Goal: Task Accomplishment & Management: Manage account settings

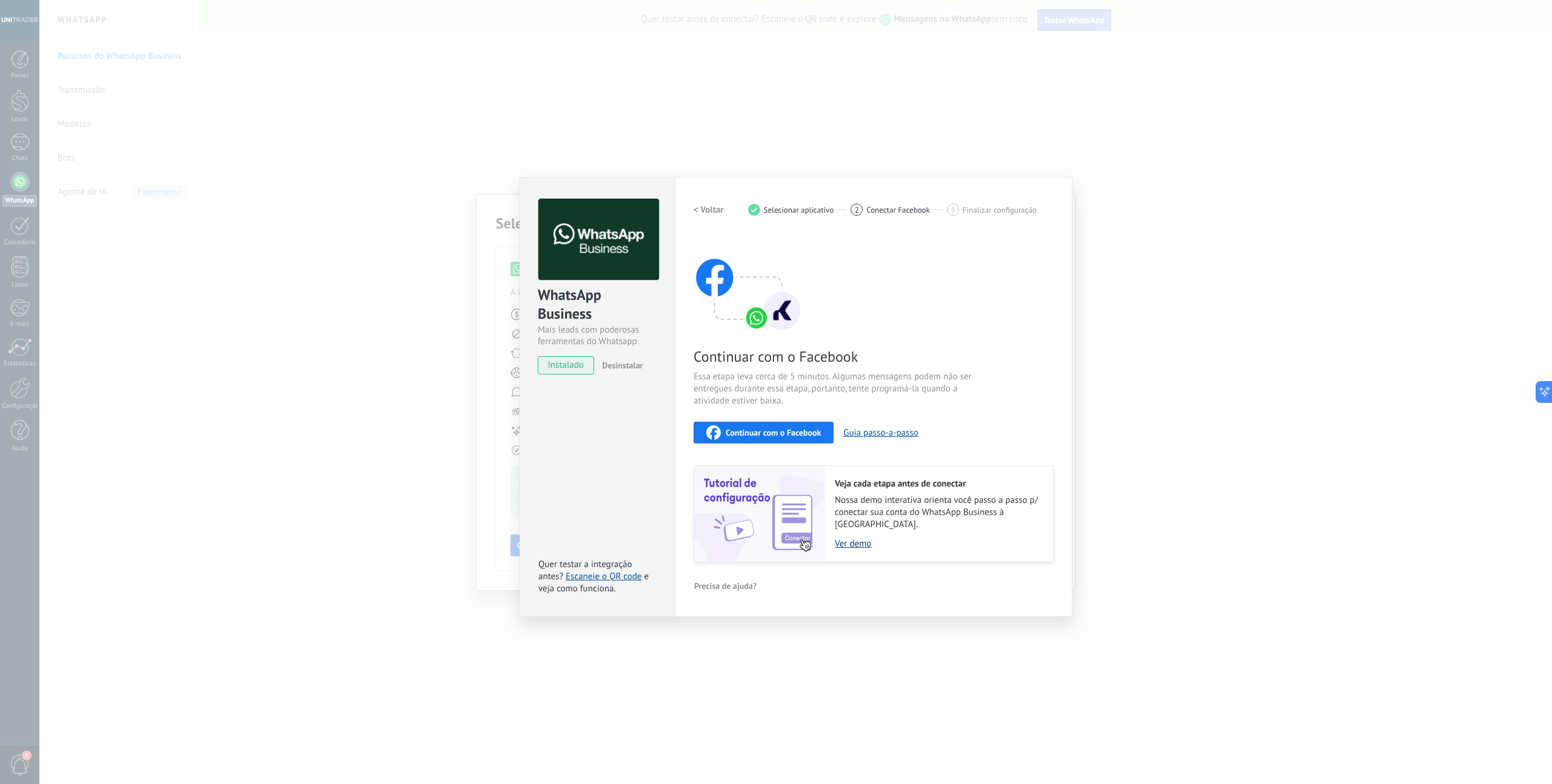
click at [854, 538] on link "Ver demo" at bounding box center [937, 544] width 206 height 11
click at [409, 390] on div "WhatsApp Business Mais leads com poderosas ferramentas do Whatsapp instalado De…" at bounding box center [795, 392] width 1512 height 784
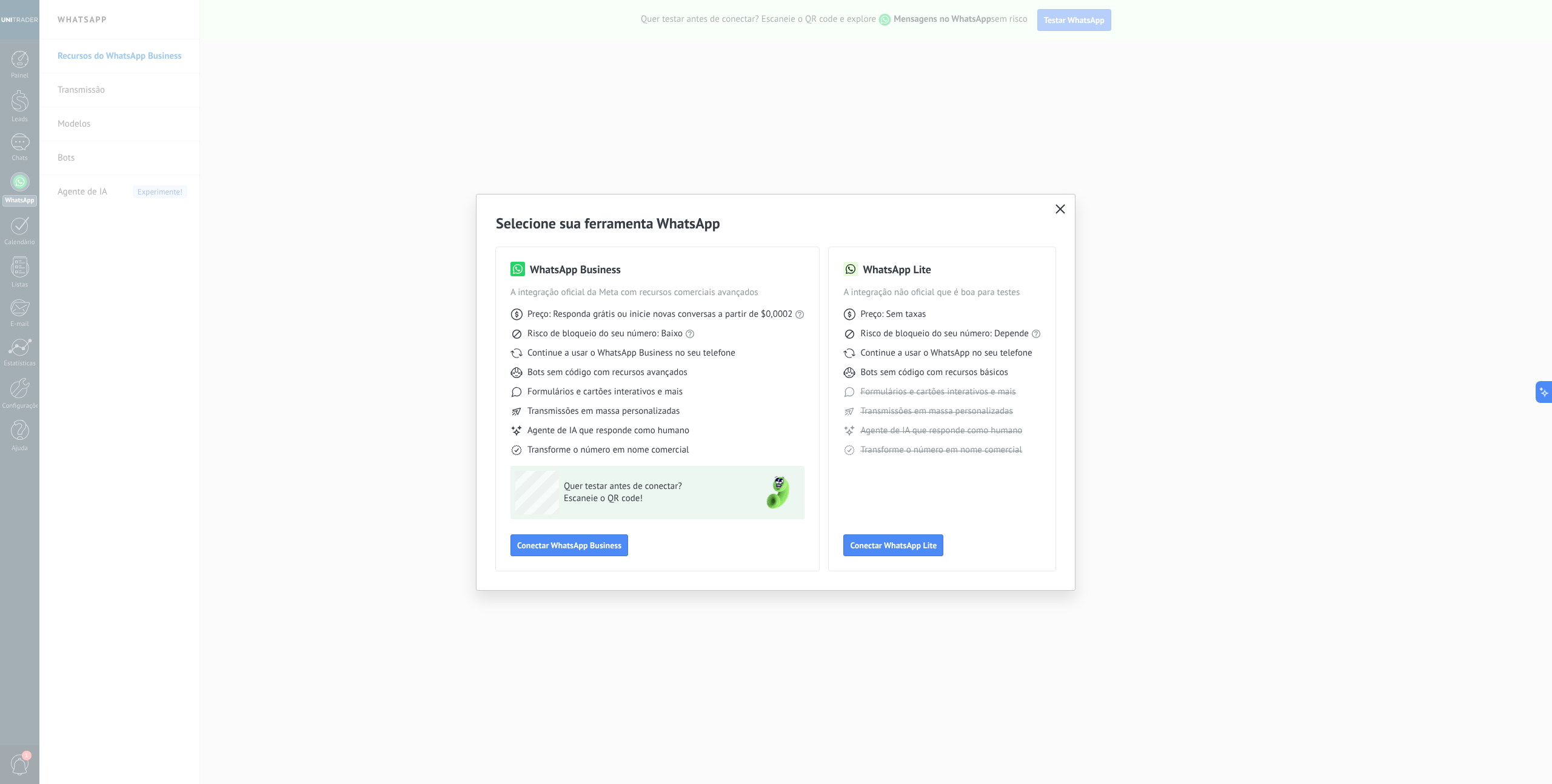
click at [363, 230] on div "Selecione sua ferramenta WhatsApp WhatsApp Business A integração oficial da Met…" at bounding box center [776, 392] width 1552 height 784
click at [1062, 211] on use "button" at bounding box center [1060, 208] width 9 height 9
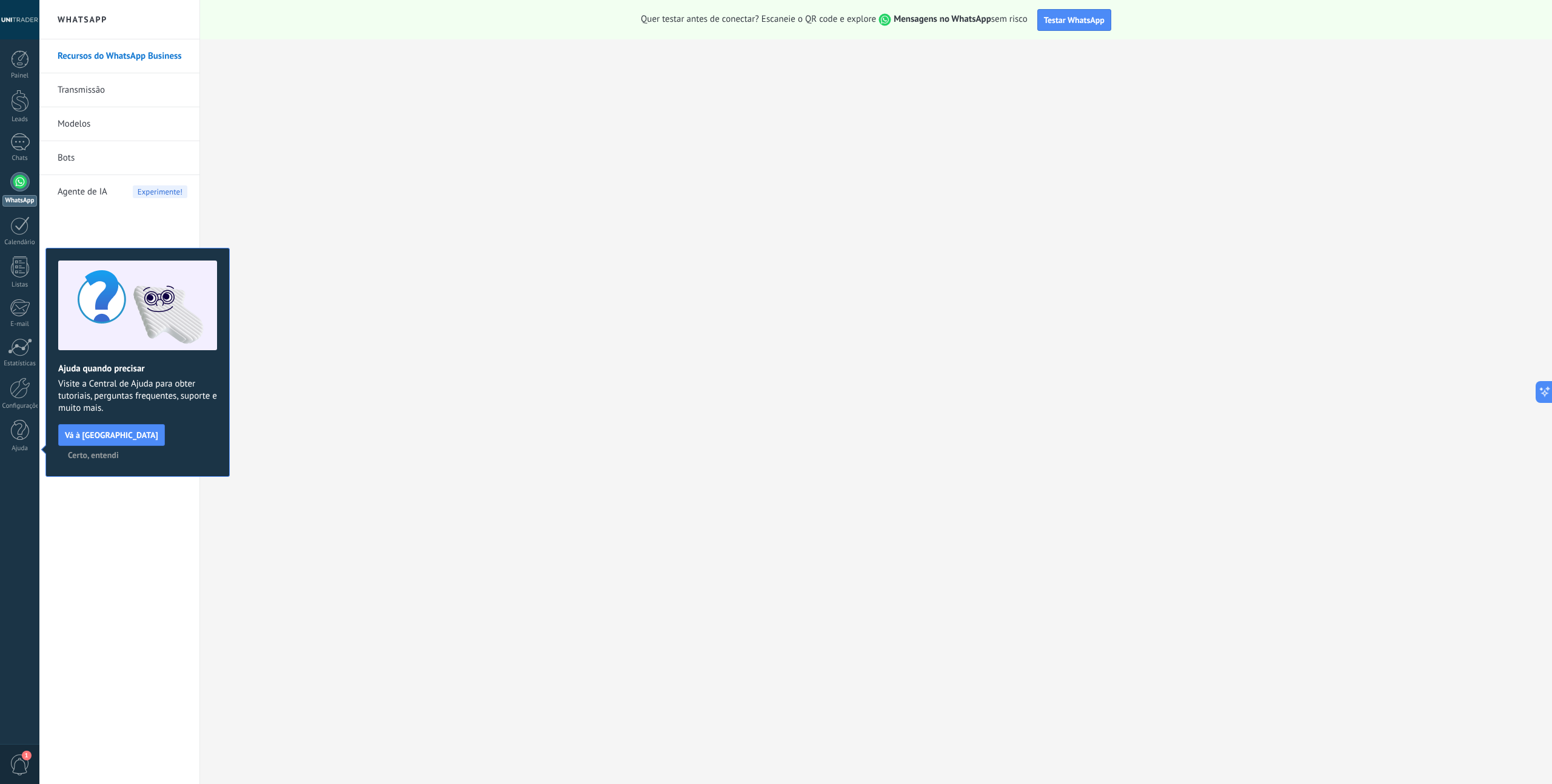
click at [119, 451] on span "Certo, entendi" at bounding box center [94, 455] width 51 height 8
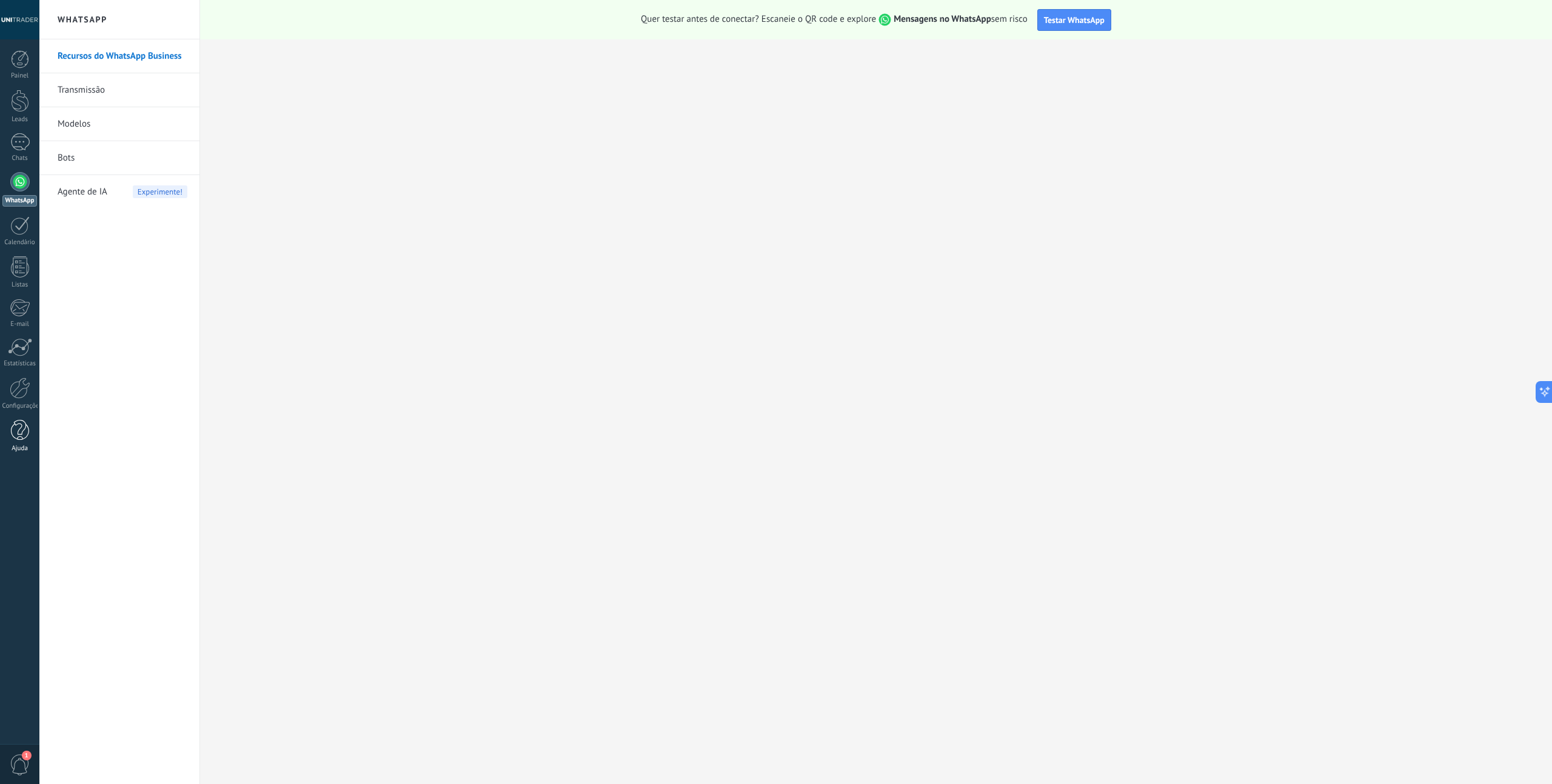
click at [21, 435] on div at bounding box center [20, 431] width 18 height 21
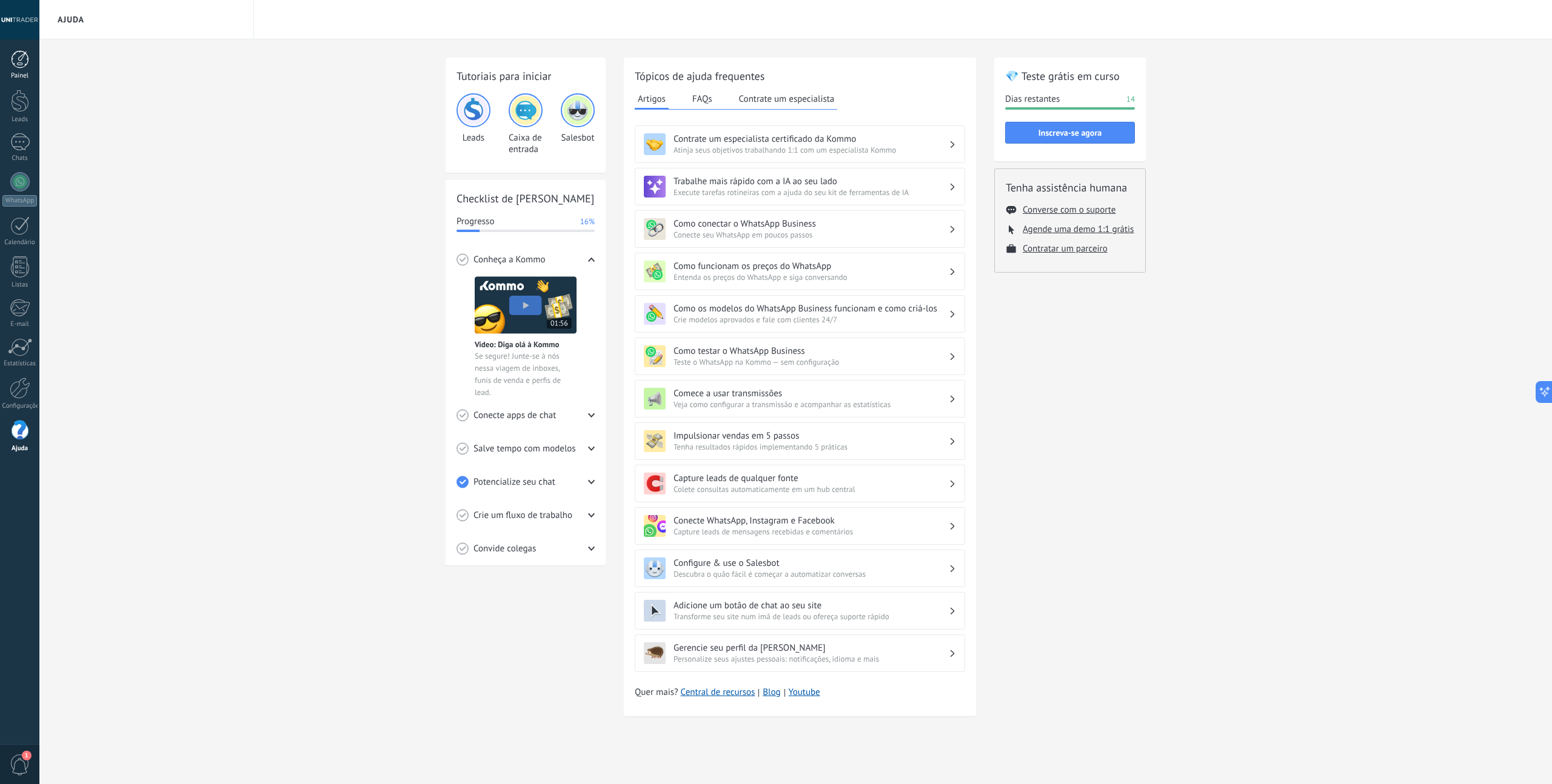
click at [13, 61] on div at bounding box center [20, 59] width 18 height 18
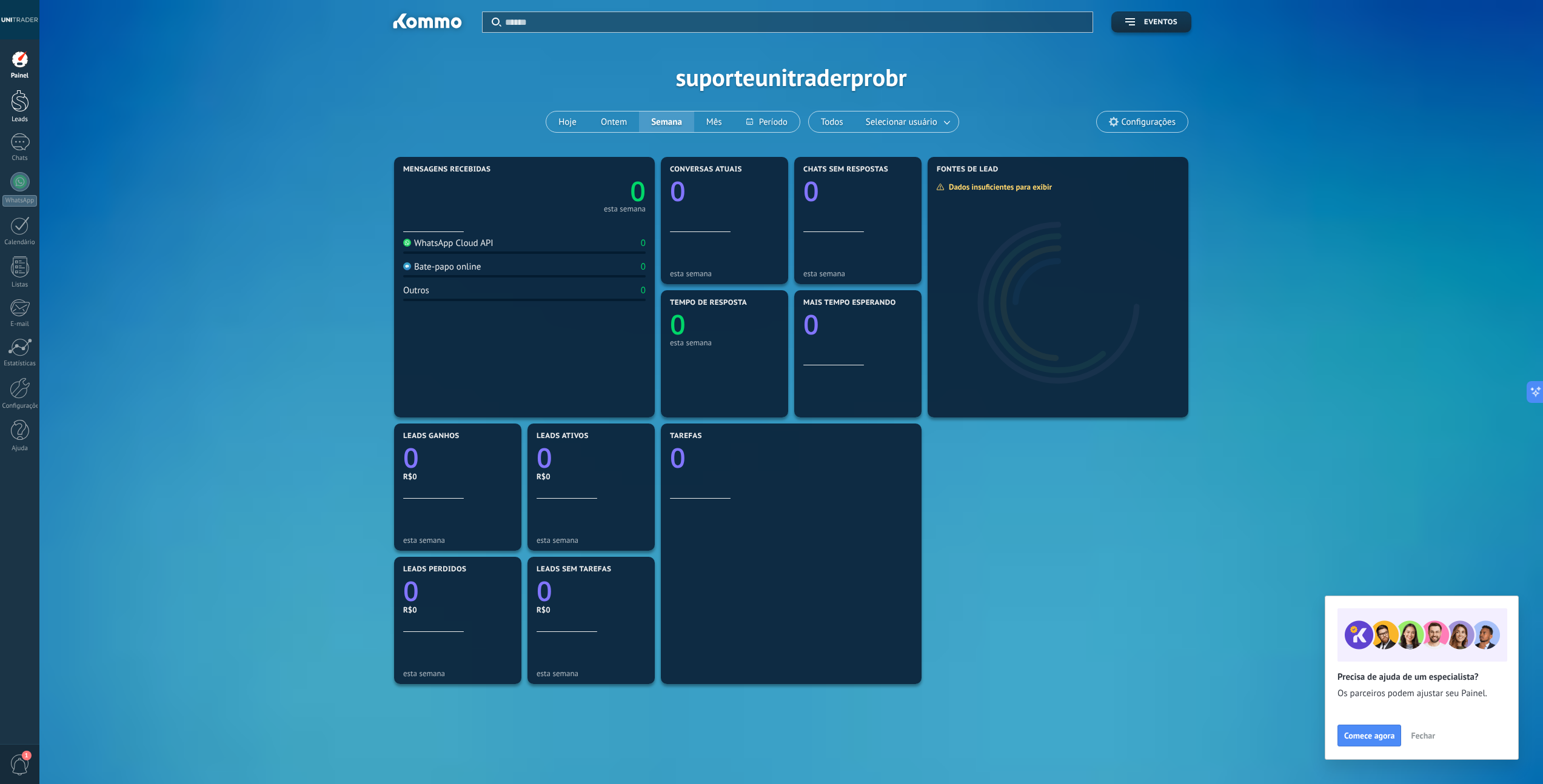
click at [23, 108] on div at bounding box center [20, 101] width 18 height 23
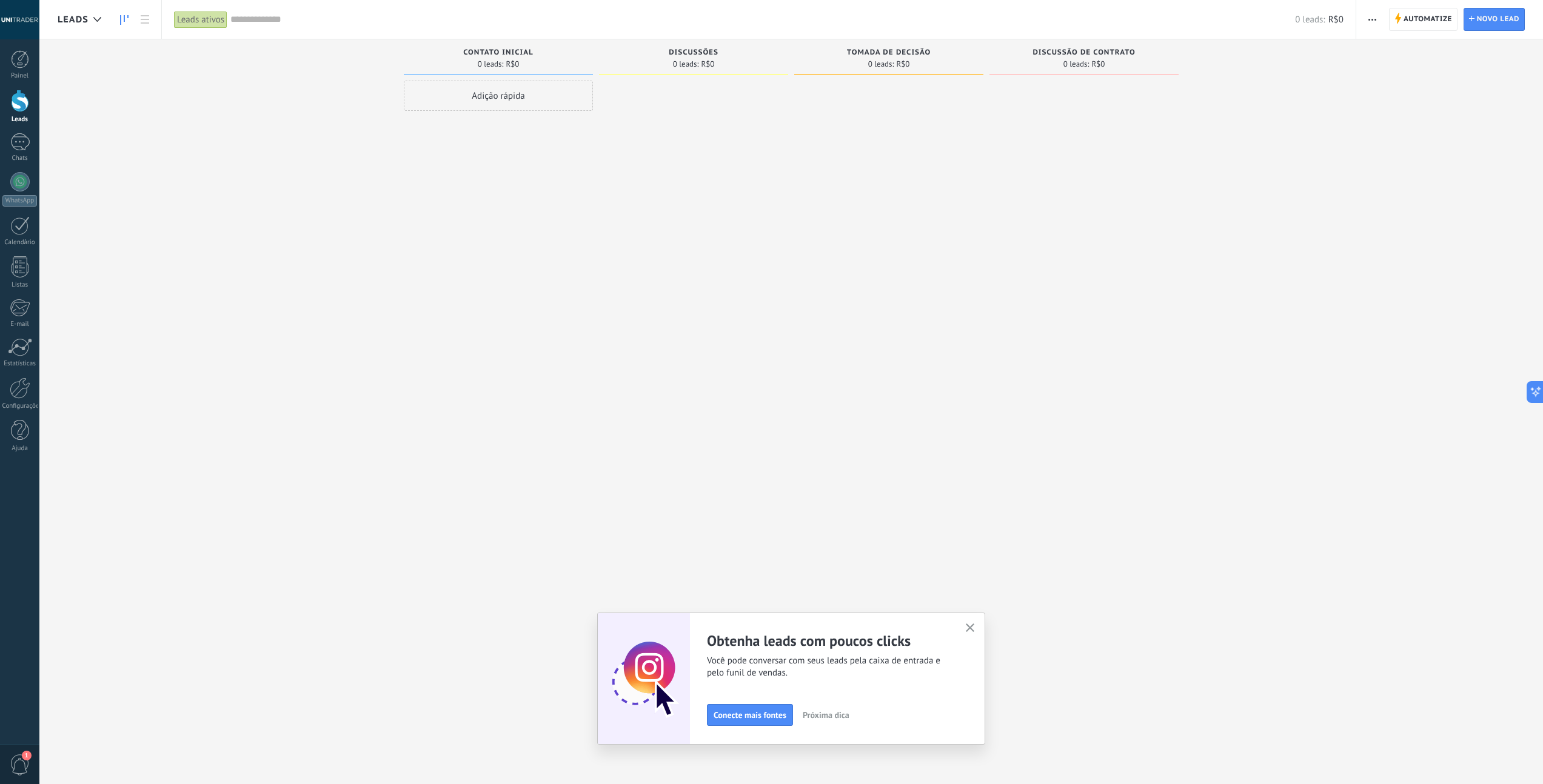
click at [830, 716] on span "Próxima dica" at bounding box center [826, 715] width 47 height 8
click at [869, 716] on span "Próxima dica" at bounding box center [893, 715] width 47 height 8
click at [1116, 587] on div at bounding box center [1084, 394] width 189 height 626
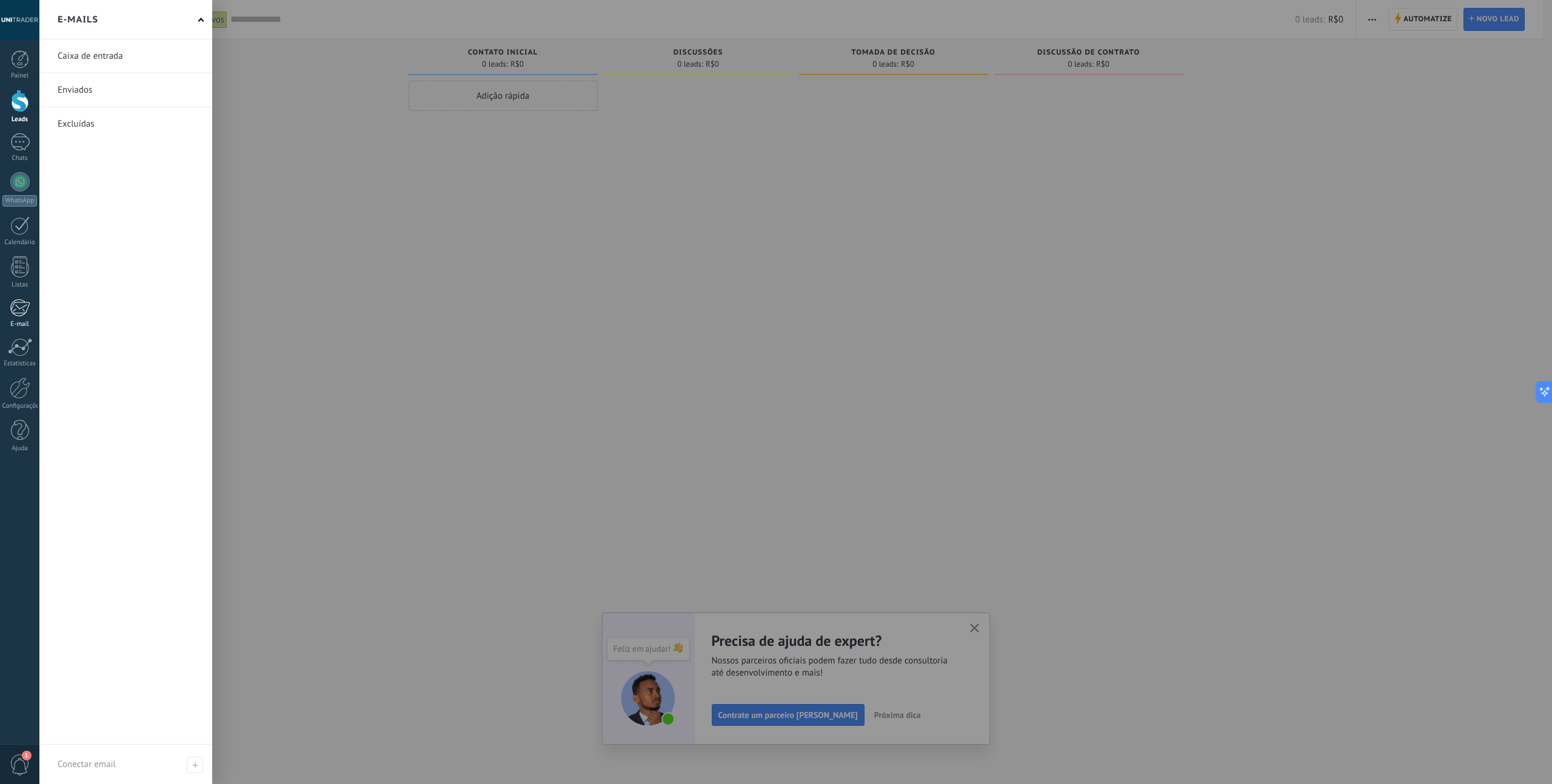
click at [23, 309] on div at bounding box center [20, 308] width 20 height 18
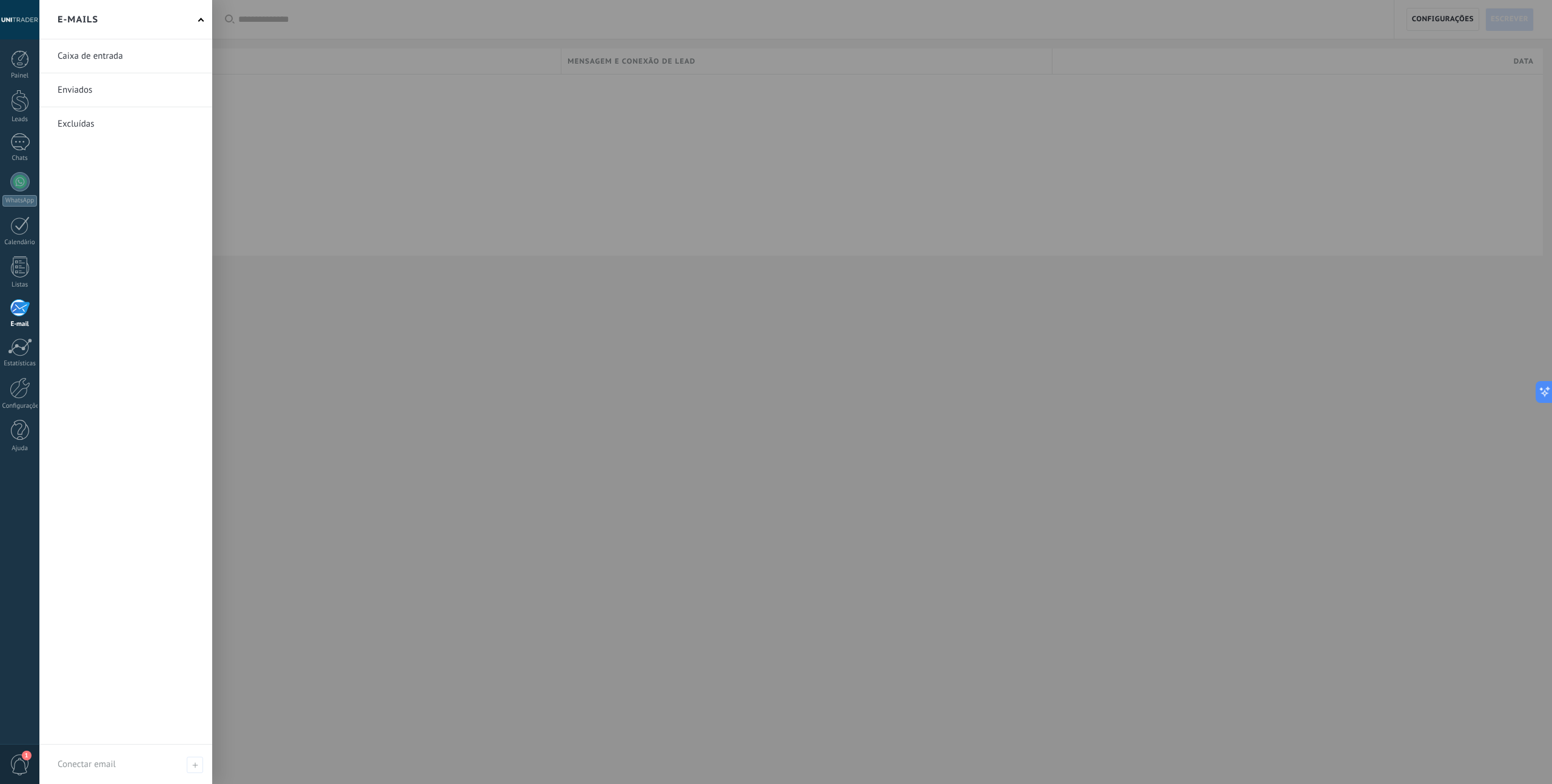
click at [102, 57] on link at bounding box center [126, 56] width 173 height 33
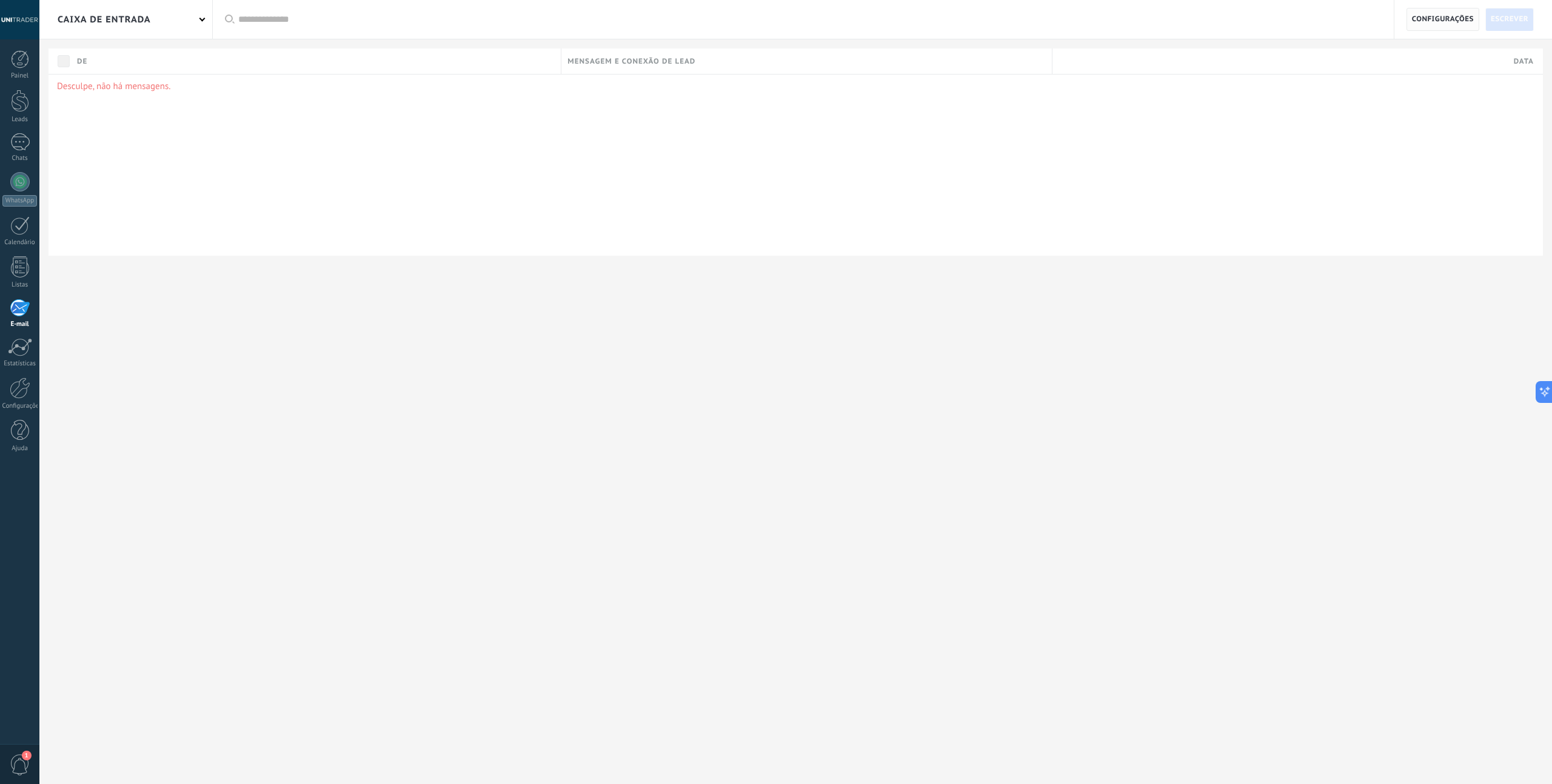
click at [1445, 16] on span "Configurações" at bounding box center [1442, 19] width 62 height 22
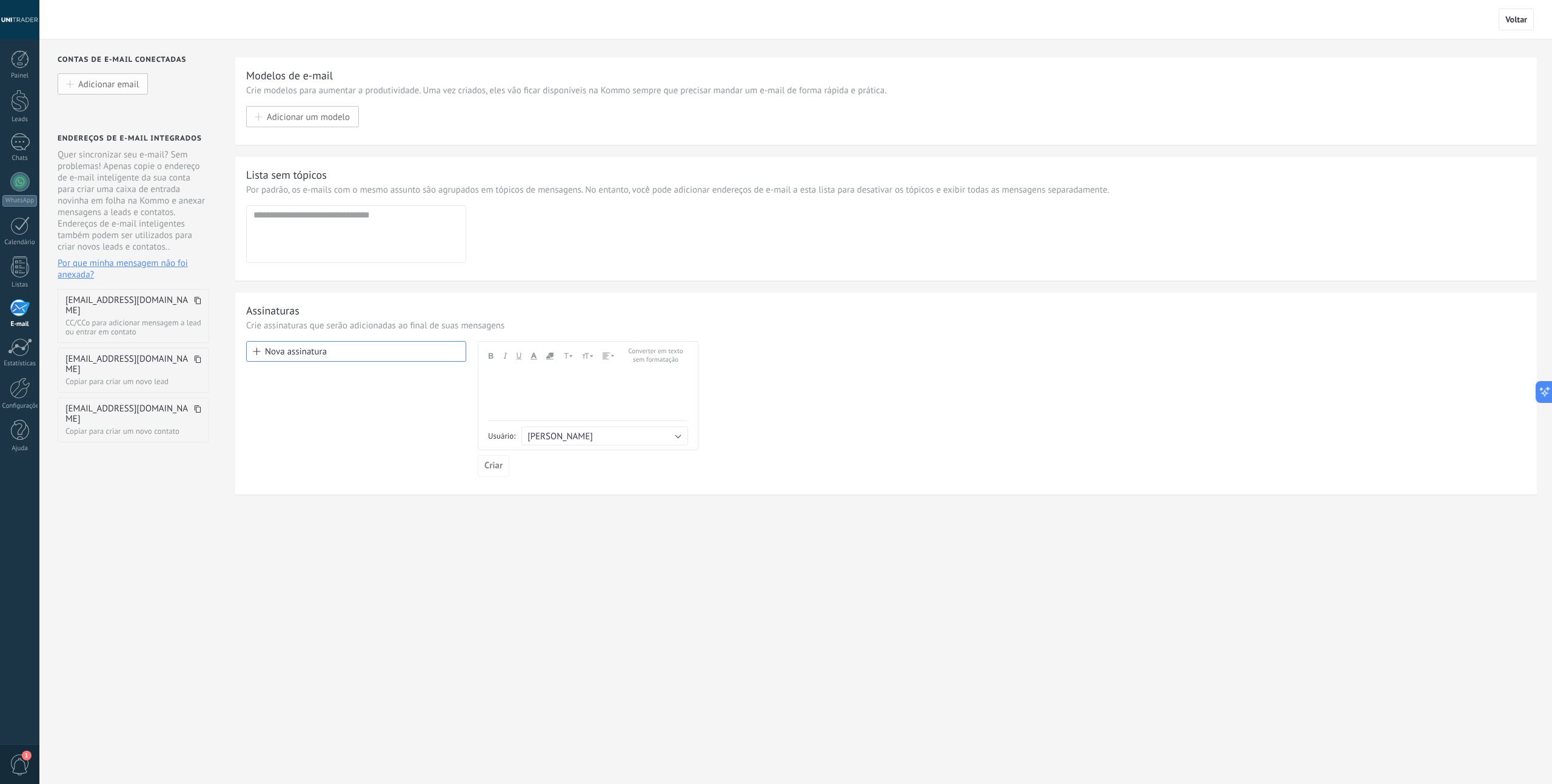
click at [111, 80] on span "Adicionar email" at bounding box center [108, 84] width 61 height 11
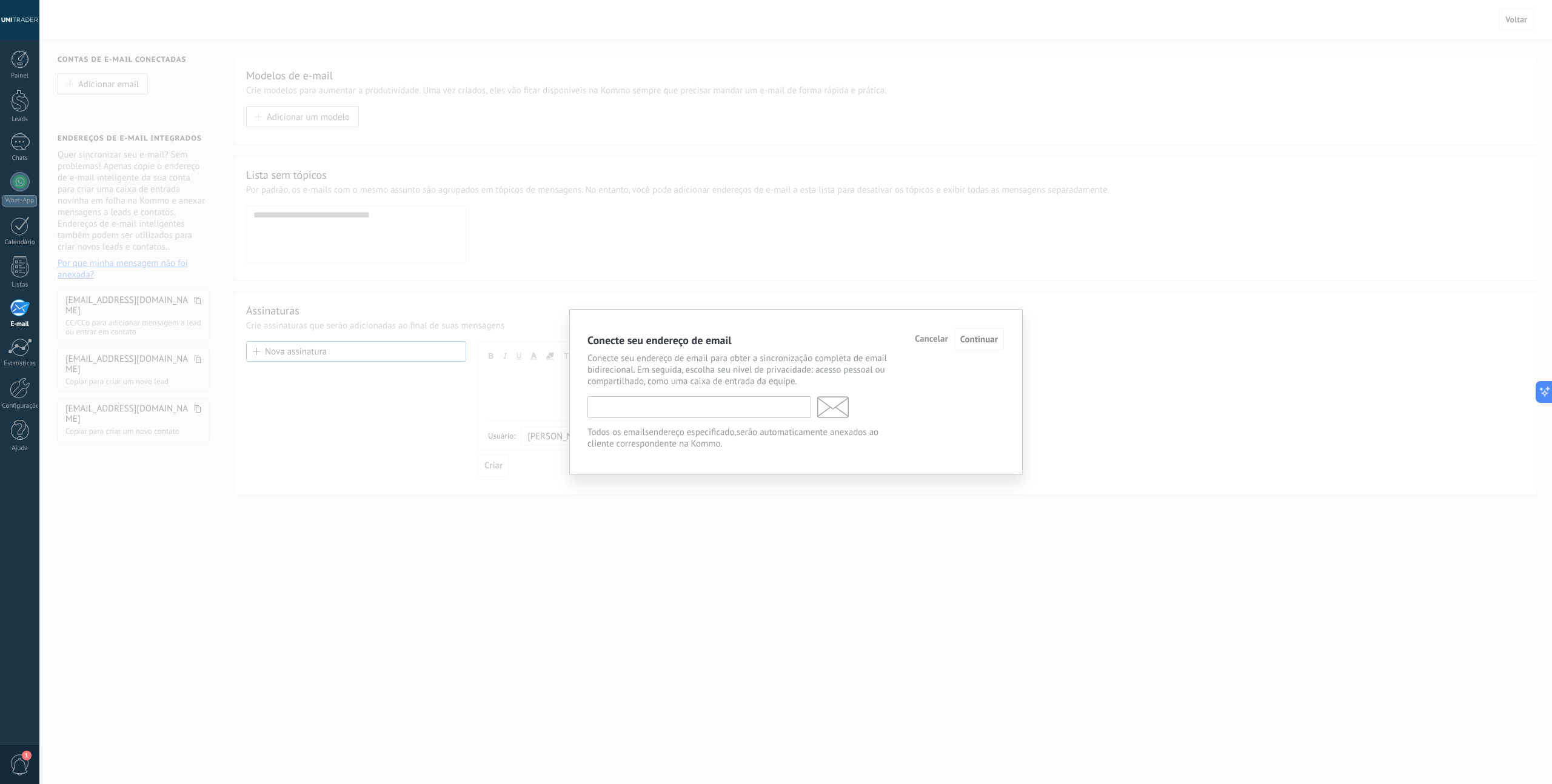
click at [730, 409] on input "text" at bounding box center [699, 407] width 224 height 22
type input "**********"
click at [917, 393] on div "**********" at bounding box center [795, 401] width 417 height 97
click at [981, 346] on button "Continuar" at bounding box center [979, 339] width 50 height 23
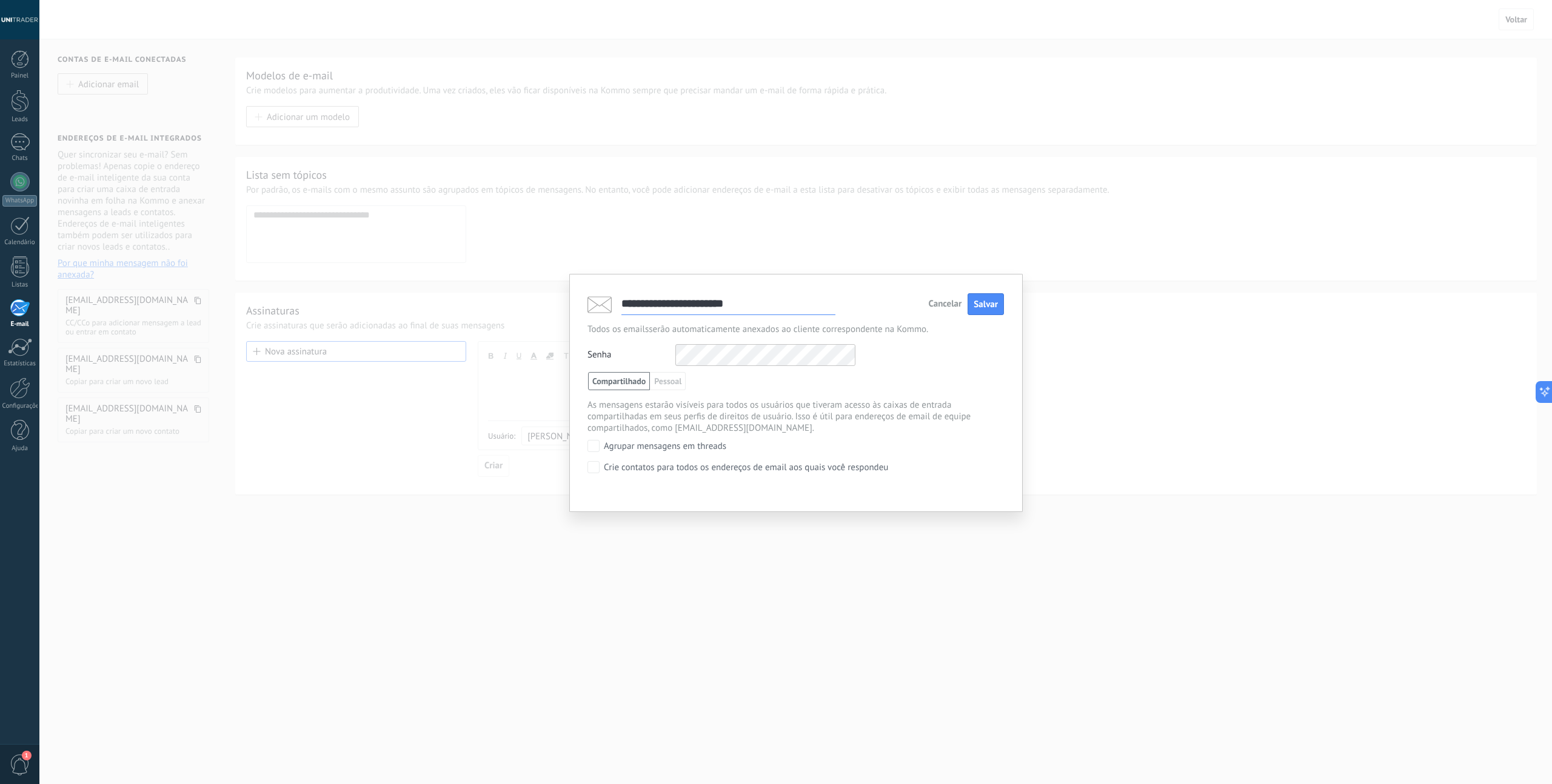
click at [972, 351] on div "Senha Outro login e senha IMAP" at bounding box center [795, 355] width 417 height 22
click at [987, 304] on span "Salvar" at bounding box center [985, 305] width 24 height 11
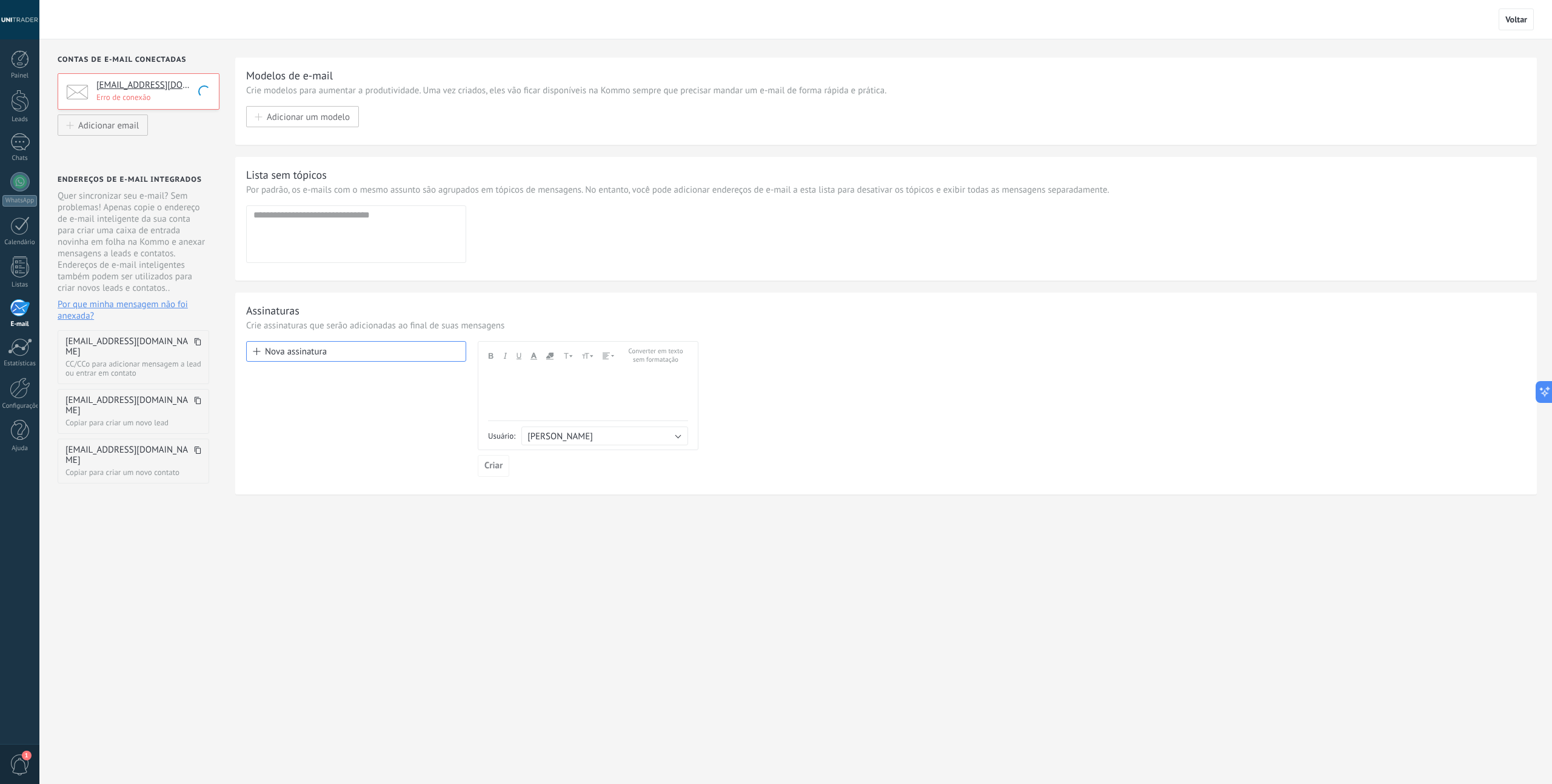
click at [174, 119] on div "Contas de e-mail conectadas [EMAIL_ADDRESS][DOMAIN_NAME] Erro de conexão Adicio…" at bounding box center [137, 287] width 196 height 494
click at [149, 103] on div "[EMAIL_ADDRESS][DOMAIN_NAME] Erro de conexão" at bounding box center [138, 91] width 162 height 36
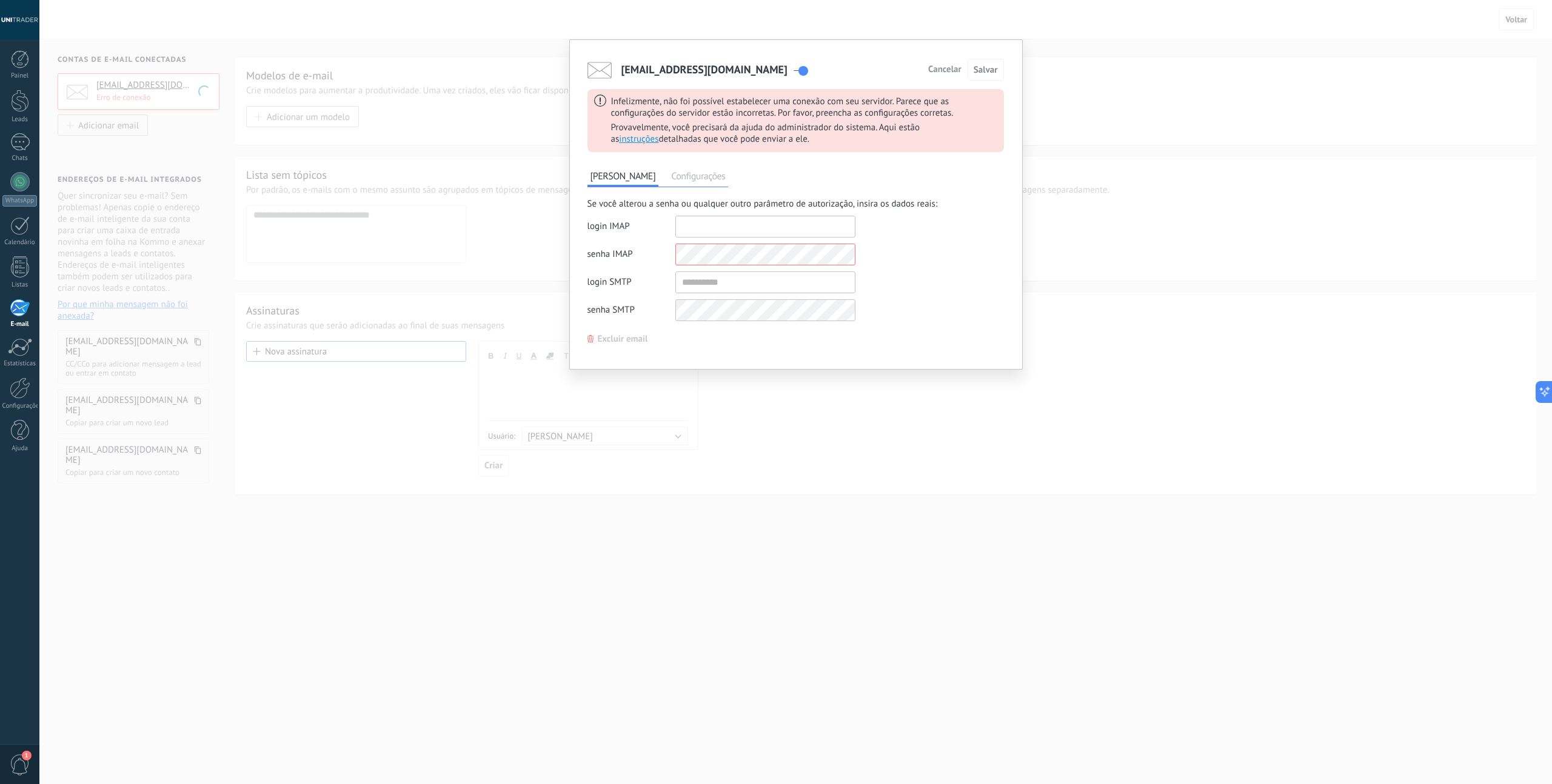
type input "**********"
click at [725, 288] on input "shared" at bounding box center [765, 282] width 180 height 22
paste input "**********"
click at [897, 298] on div "Se você alterou a senha ou qualquer outro parâmetro de autorização, insira os d…" at bounding box center [795, 263] width 417 height 129
click at [947, 283] on div "Se você alterou a senha ou qualquer outro parâmetro de autorização, insira os d…" at bounding box center [795, 263] width 417 height 129
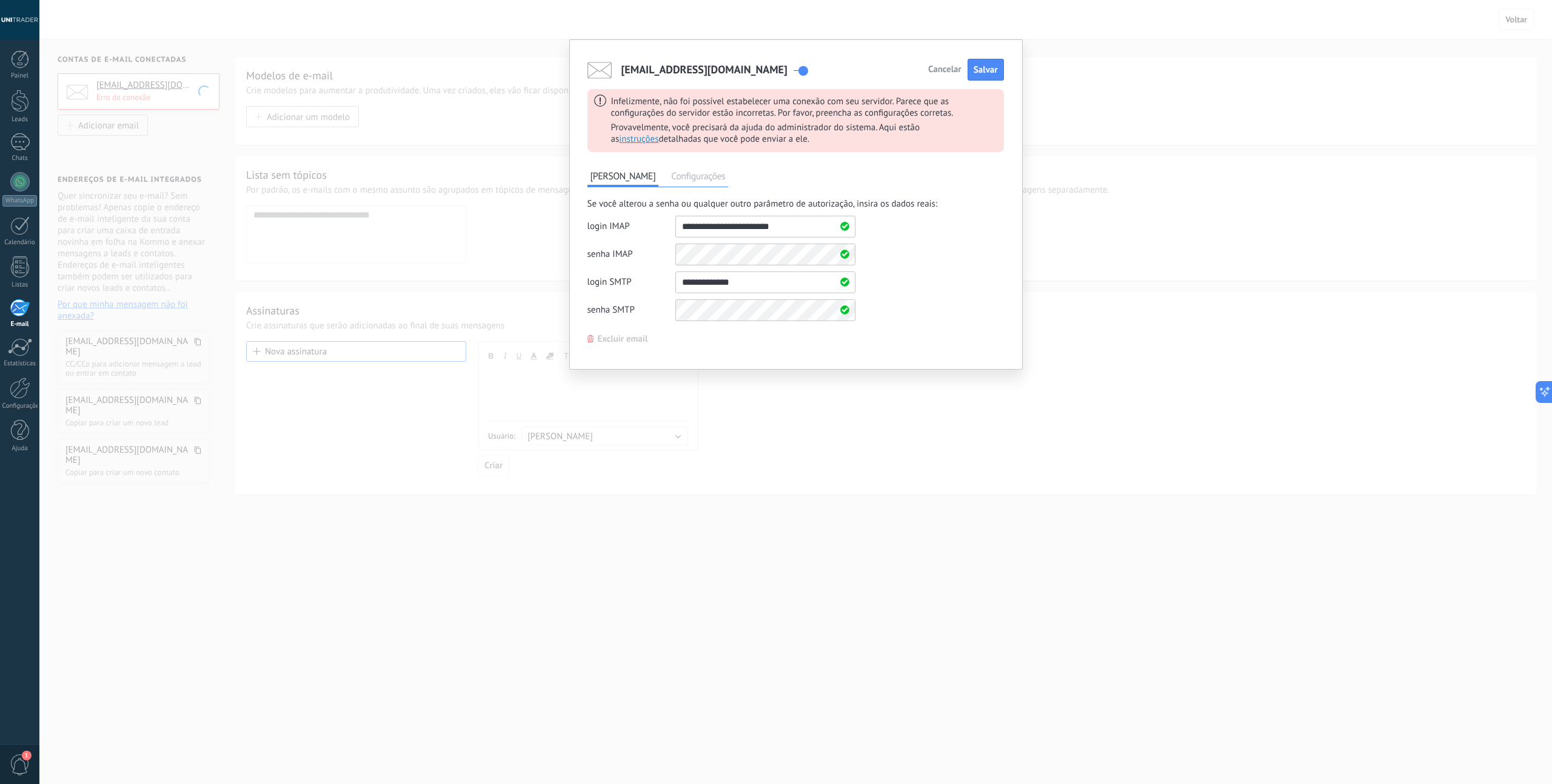
drag, startPoint x: 750, startPoint y: 283, endPoint x: 625, endPoint y: 278, distance: 125.1
click at [625, 278] on div "login SMTP" at bounding box center [721, 282] width 268 height 22
type input "**********"
click at [958, 309] on div "Se você alterou a senha ou qualquer outro parâmetro de autorização, insira os d…" at bounding box center [795, 263] width 417 height 129
click at [987, 69] on span "Salvar" at bounding box center [985, 70] width 24 height 11
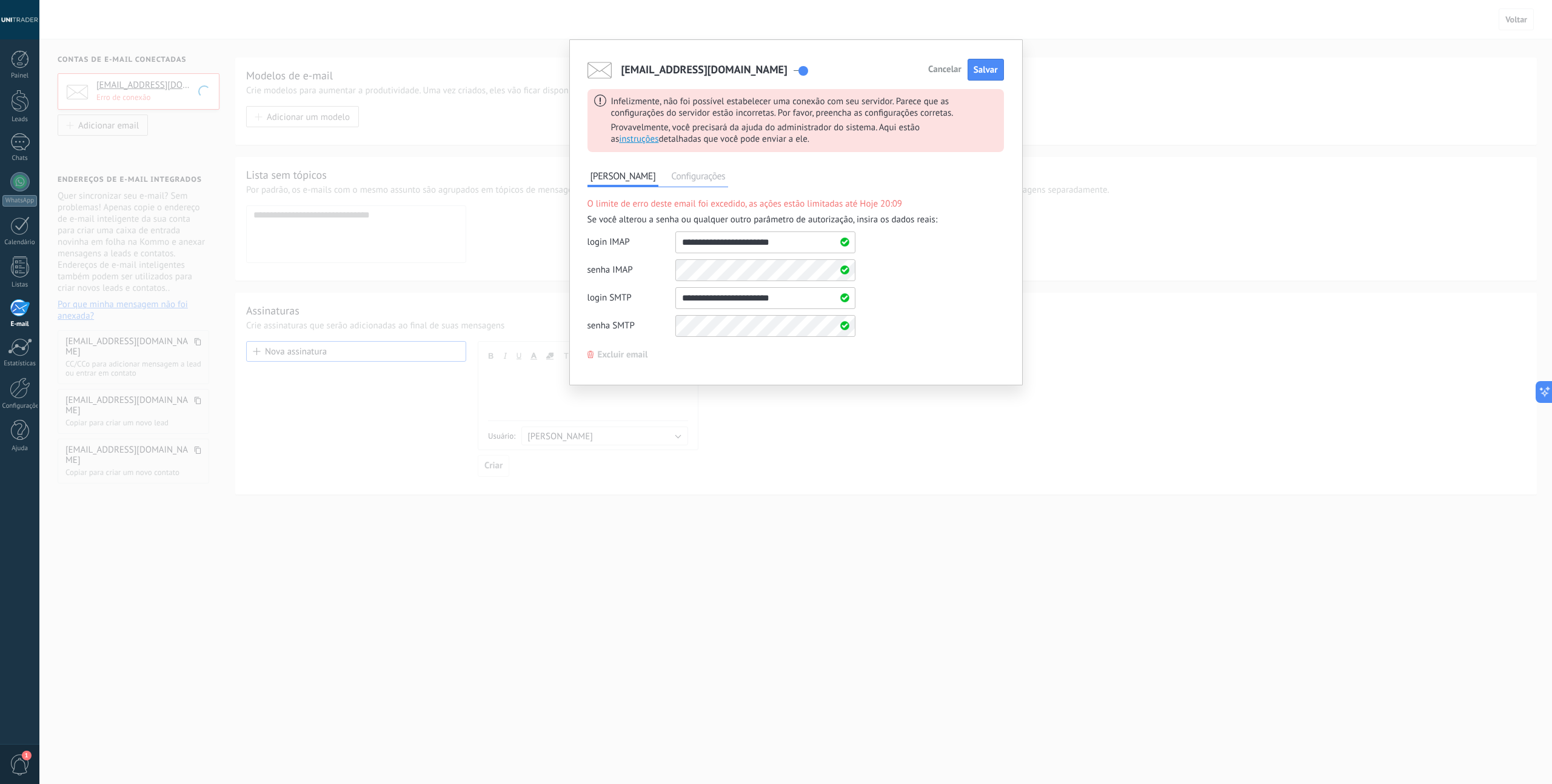
click at [691, 183] on span "Configurações" at bounding box center [698, 178] width 60 height 18
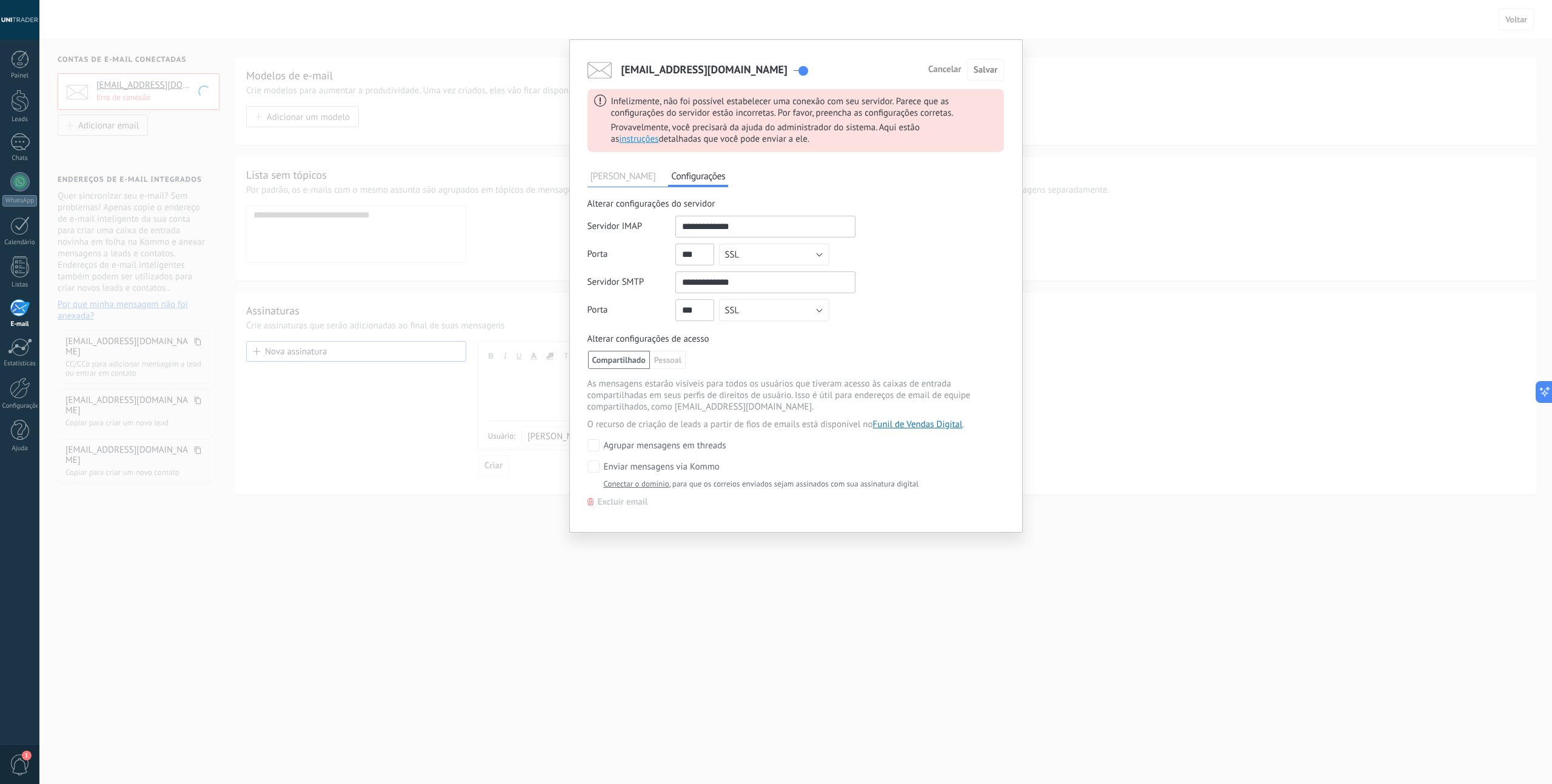
click at [633, 178] on span "[PERSON_NAME]" at bounding box center [623, 178] width 72 height 18
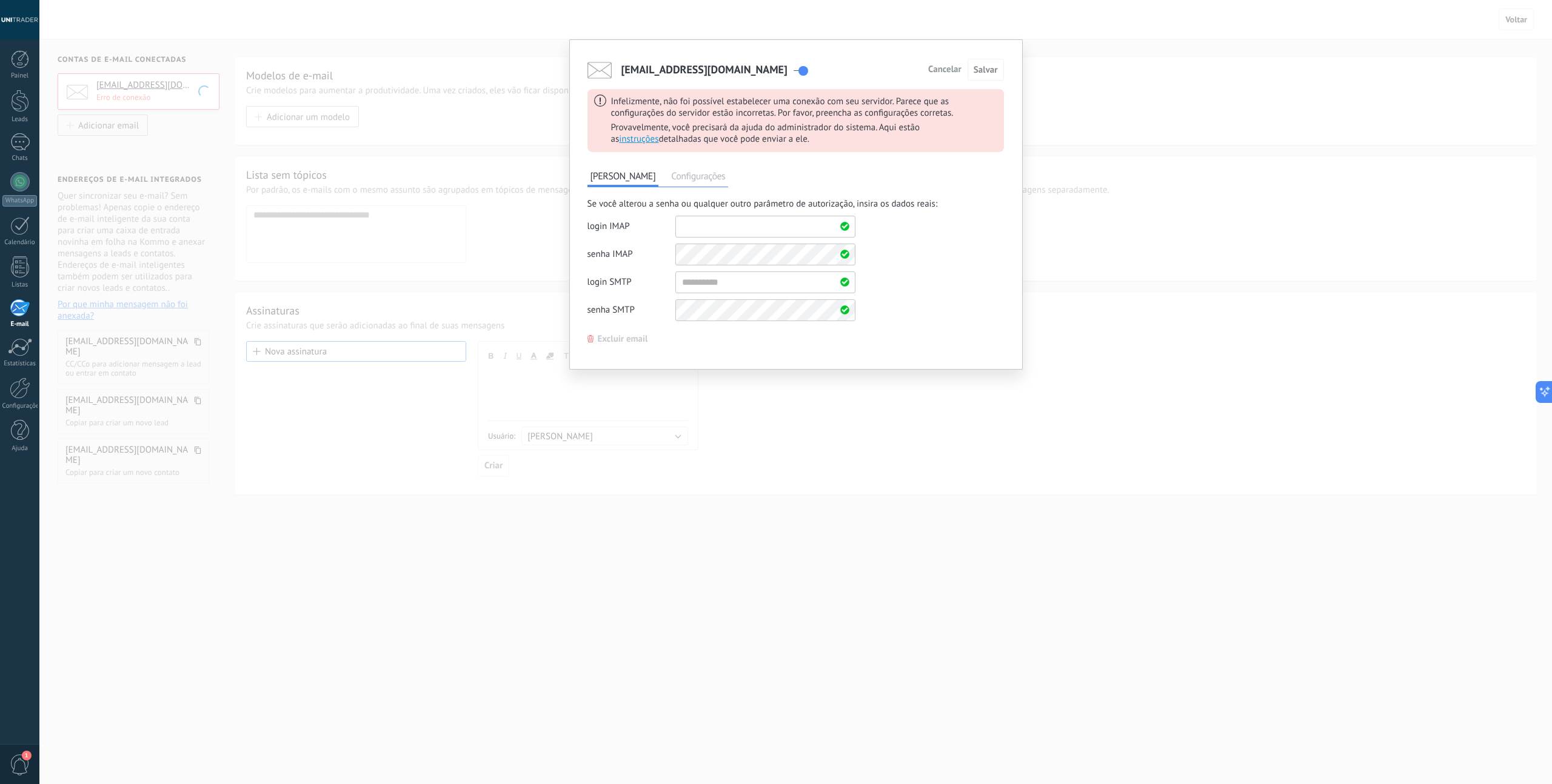
click at [747, 228] on input "shared" at bounding box center [765, 227] width 180 height 22
type input "**********"
click at [662, 255] on div "senha [PERSON_NAME] de dados de autorização adicionais" at bounding box center [721, 254] width 268 height 22
click at [710, 281] on input "shared" at bounding box center [765, 282] width 180 height 22
drag, startPoint x: 790, startPoint y: 232, endPoint x: 649, endPoint y: 216, distance: 141.9
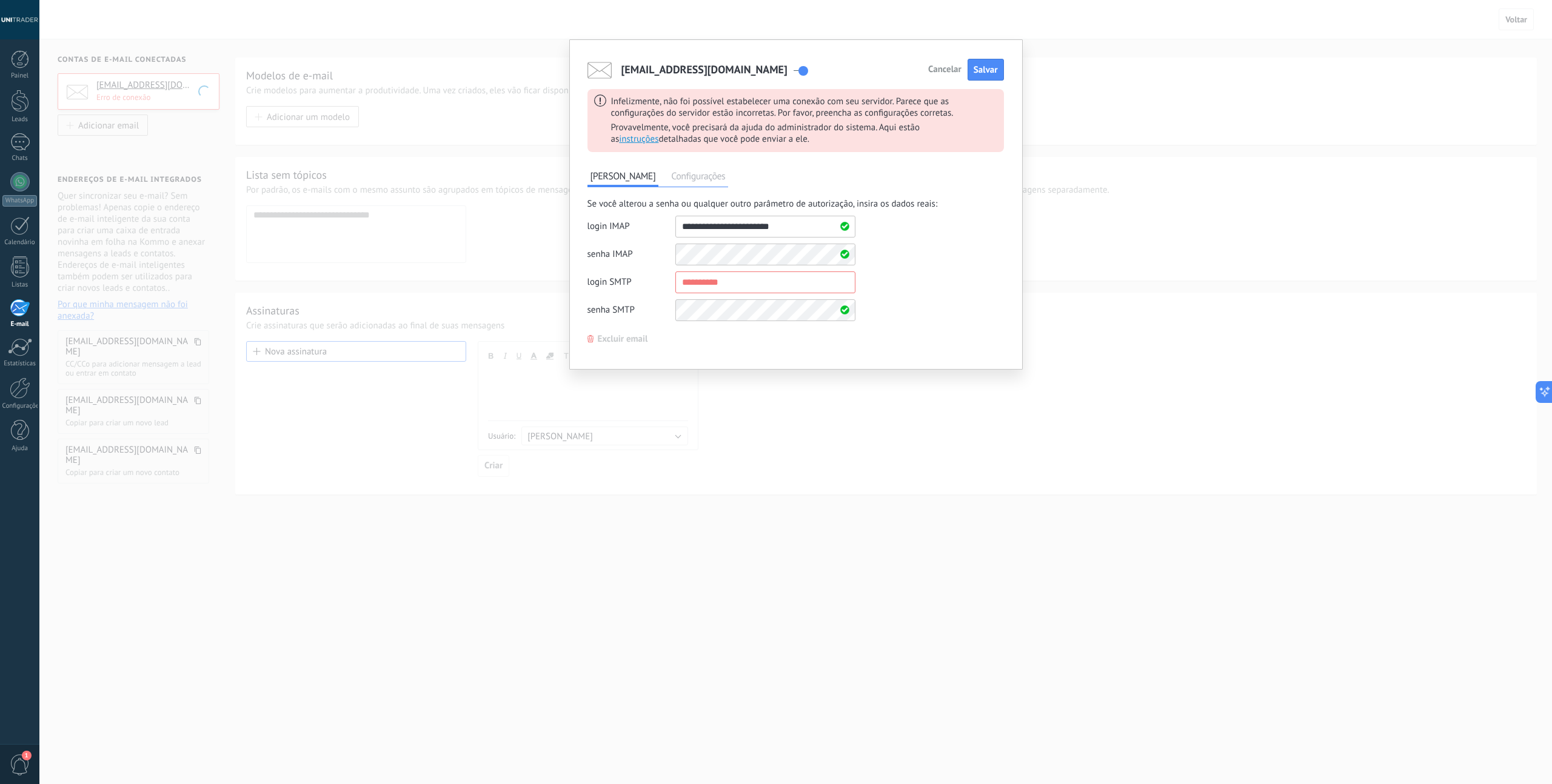
click at [649, 216] on div "login IMAP" at bounding box center [721, 227] width 268 height 22
click at [690, 278] on input "shared" at bounding box center [765, 282] width 180 height 22
paste input "**********"
type input "**********"
click at [929, 280] on div "Se você alterou a senha ou qualquer outro parâmetro de autorização, insira os d…" at bounding box center [795, 263] width 417 height 129
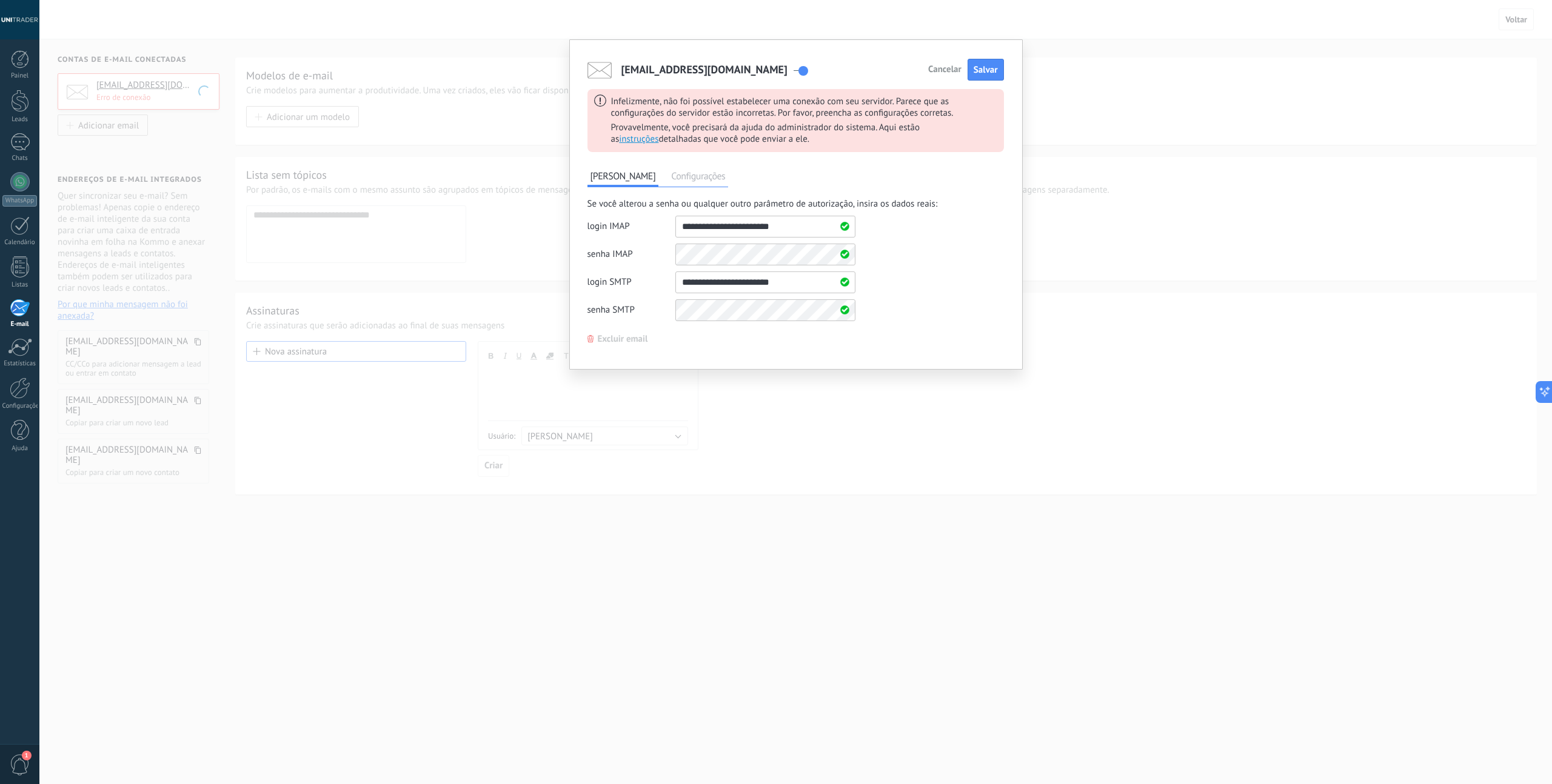
drag, startPoint x: 788, startPoint y: 227, endPoint x: 623, endPoint y: 223, distance: 165.0
click at [623, 223] on div "login IMAP" at bounding box center [721, 227] width 268 height 22
click at [985, 246] on div "Se você alterou a senha ou qualquer outro parâmetro de autorização, insira os d…" at bounding box center [795, 263] width 417 height 129
click at [946, 258] on div "Se você alterou a senha ou qualquer outro parâmetro de autorização, insira os d…" at bounding box center [795, 263] width 417 height 129
click at [935, 315] on div "Se você alterou a senha ou qualquer outro parâmetro de autorização, insira os d…" at bounding box center [795, 263] width 417 height 129
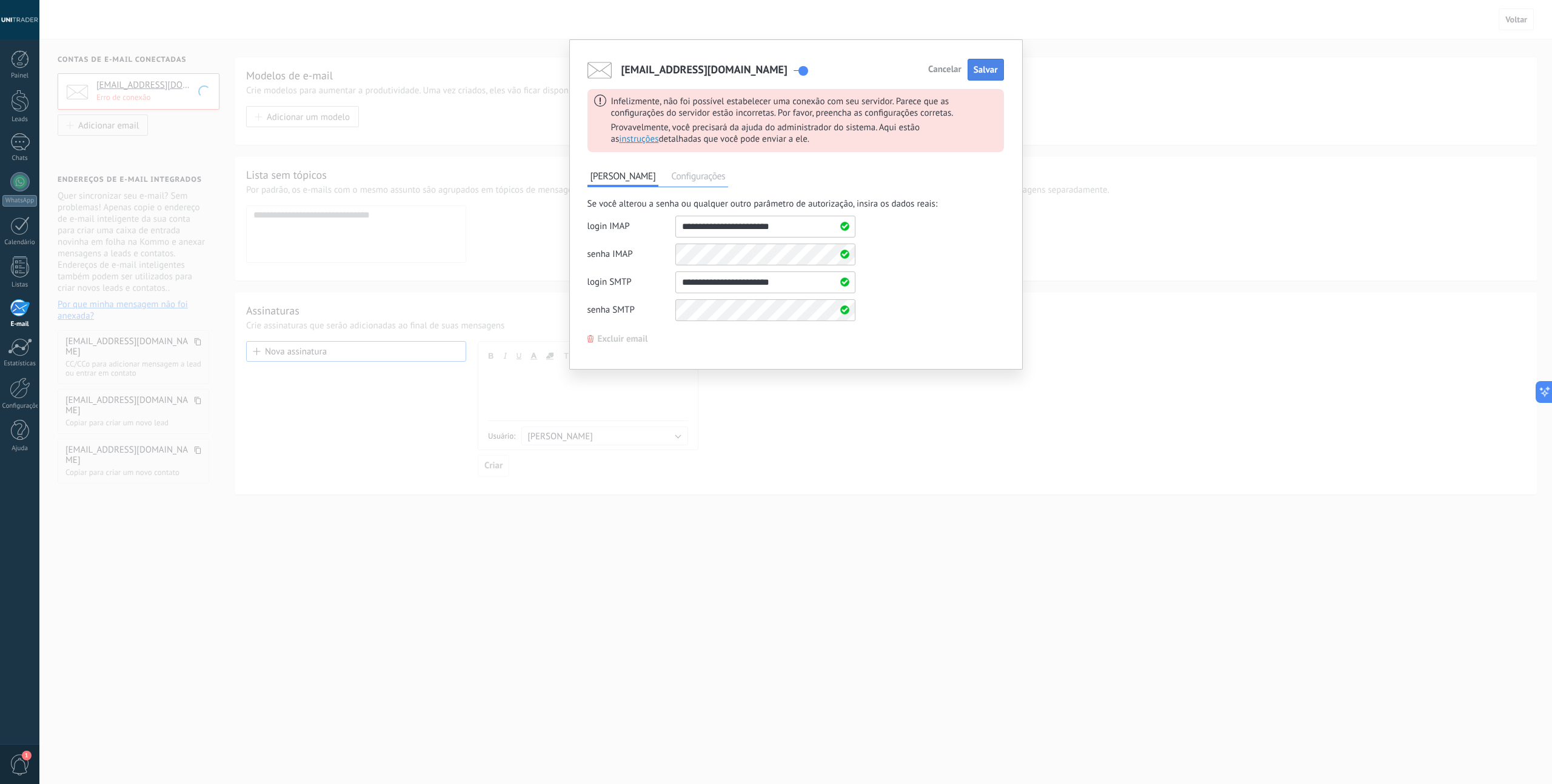
click at [991, 69] on span "Salvar" at bounding box center [985, 70] width 24 height 11
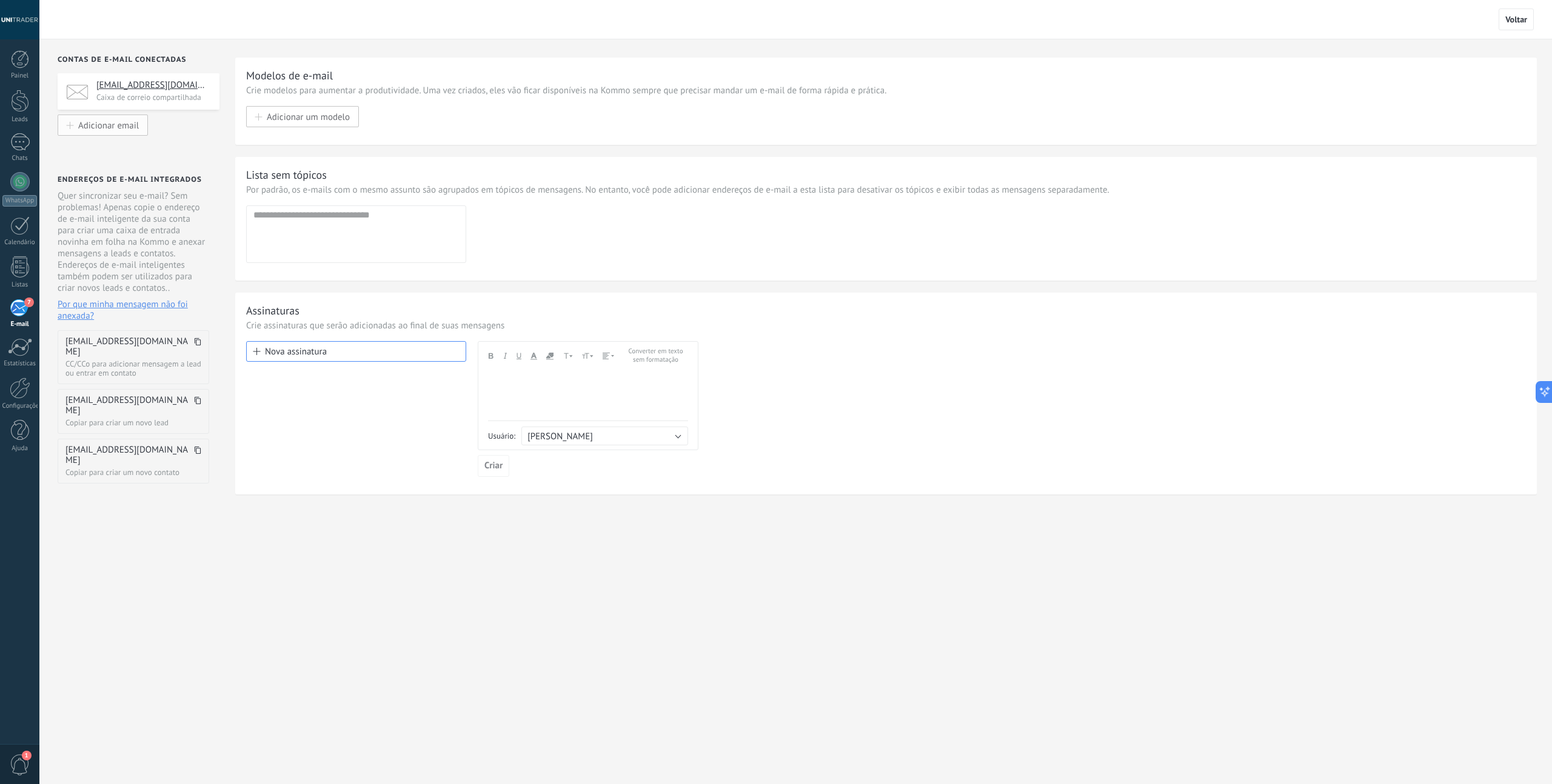
click at [125, 128] on span "Adicionar email" at bounding box center [108, 125] width 61 height 11
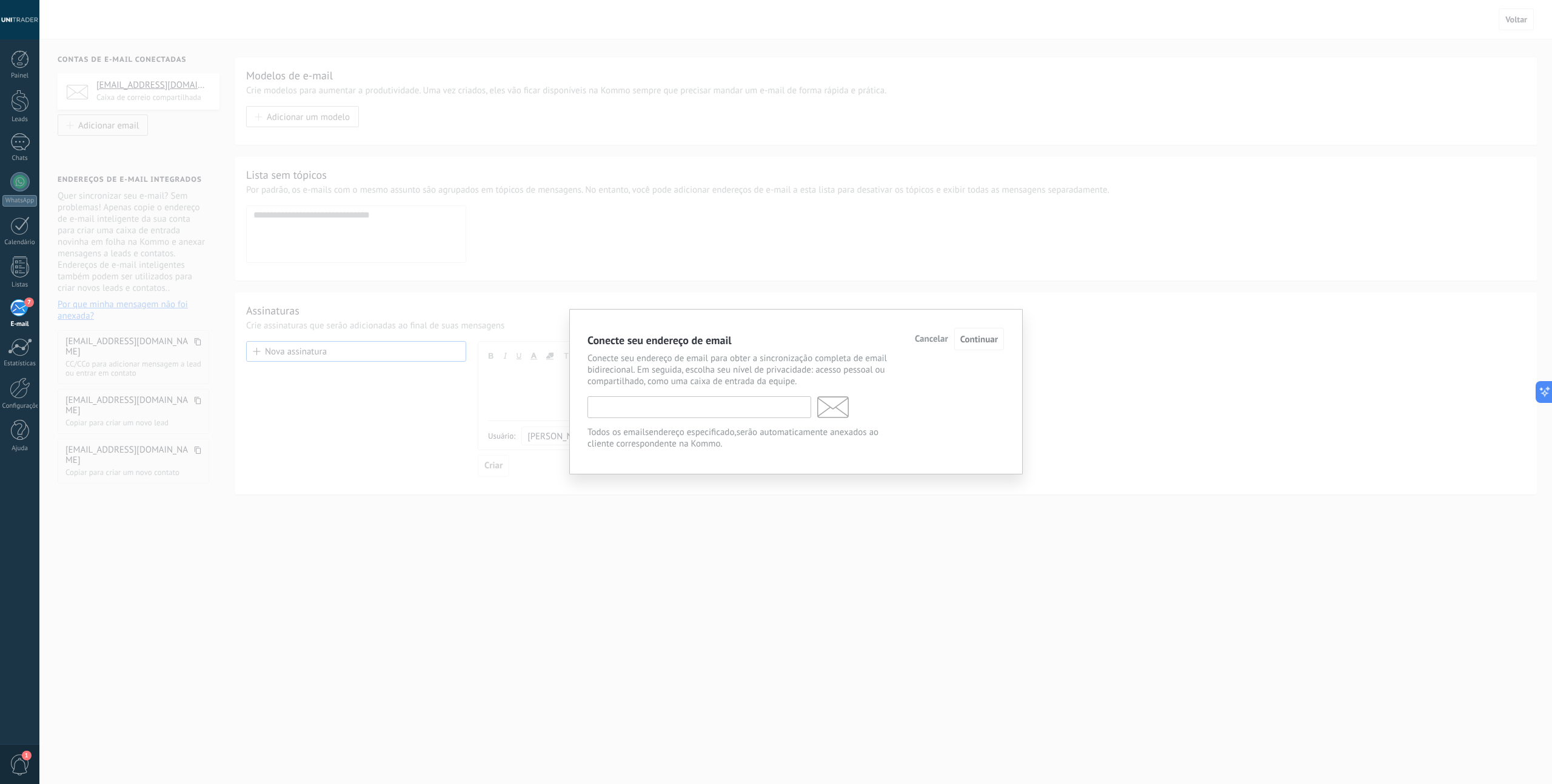
click at [637, 410] on input "text" at bounding box center [699, 407] width 224 height 22
type input "**********"
click at [981, 339] on span "Continuar" at bounding box center [978, 339] width 38 height 11
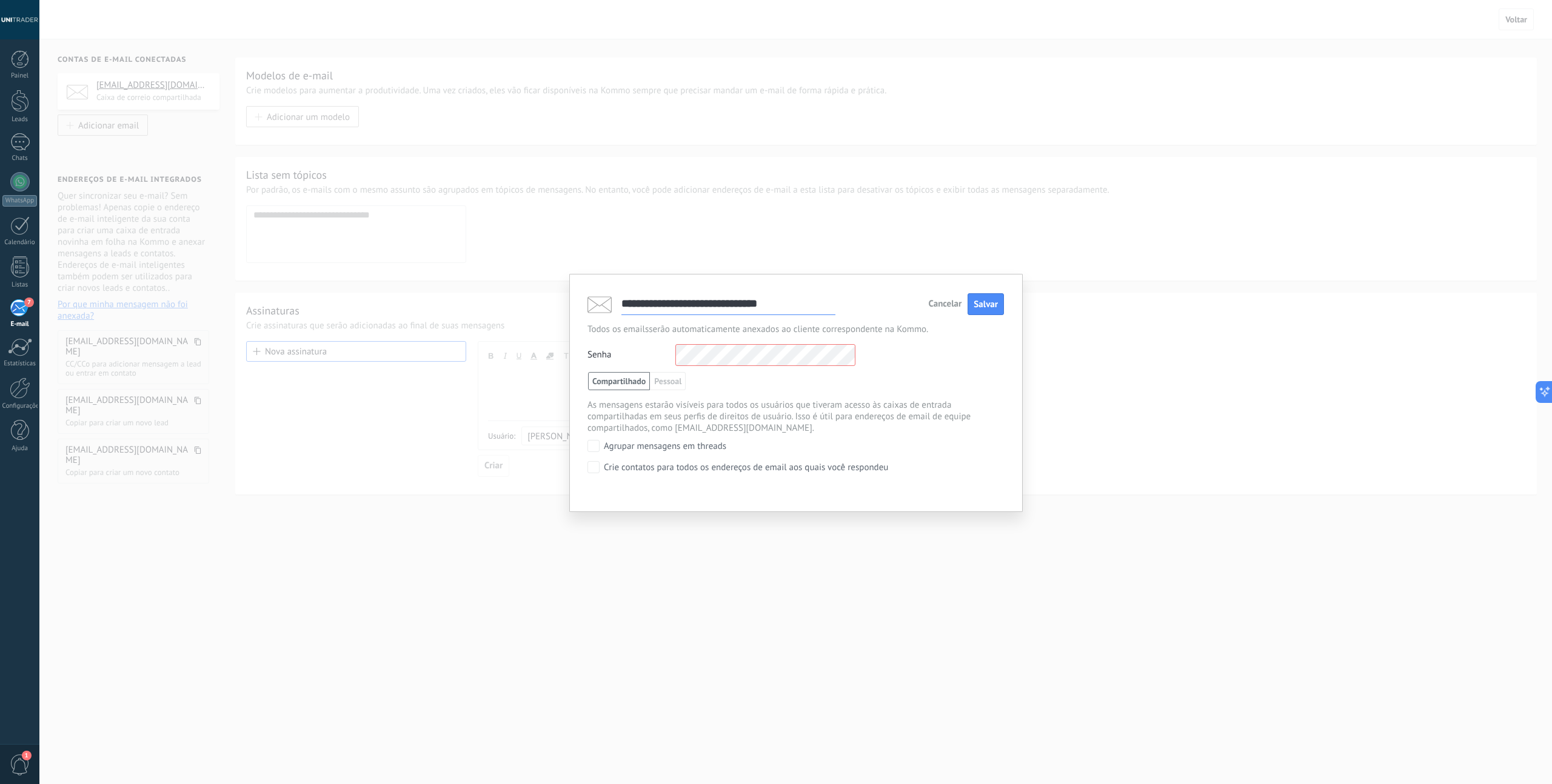
click at [970, 351] on div "Senha Outro login e senha IMAP" at bounding box center [795, 355] width 417 height 22
click at [990, 309] on span "Salvar" at bounding box center [985, 305] width 24 height 11
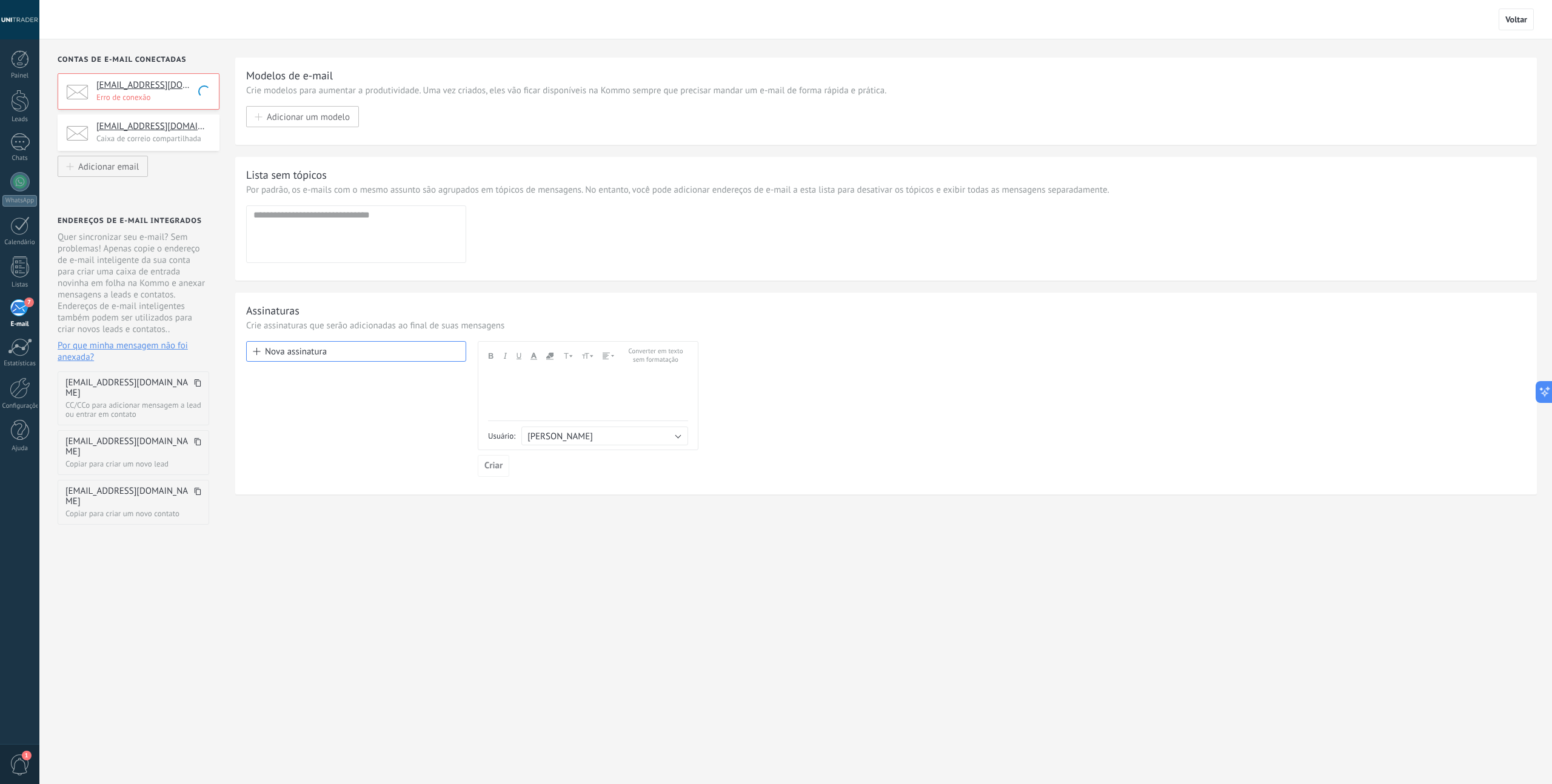
click at [179, 142] on p "Caixa de correio compartilhada" at bounding box center [154, 138] width 115 height 11
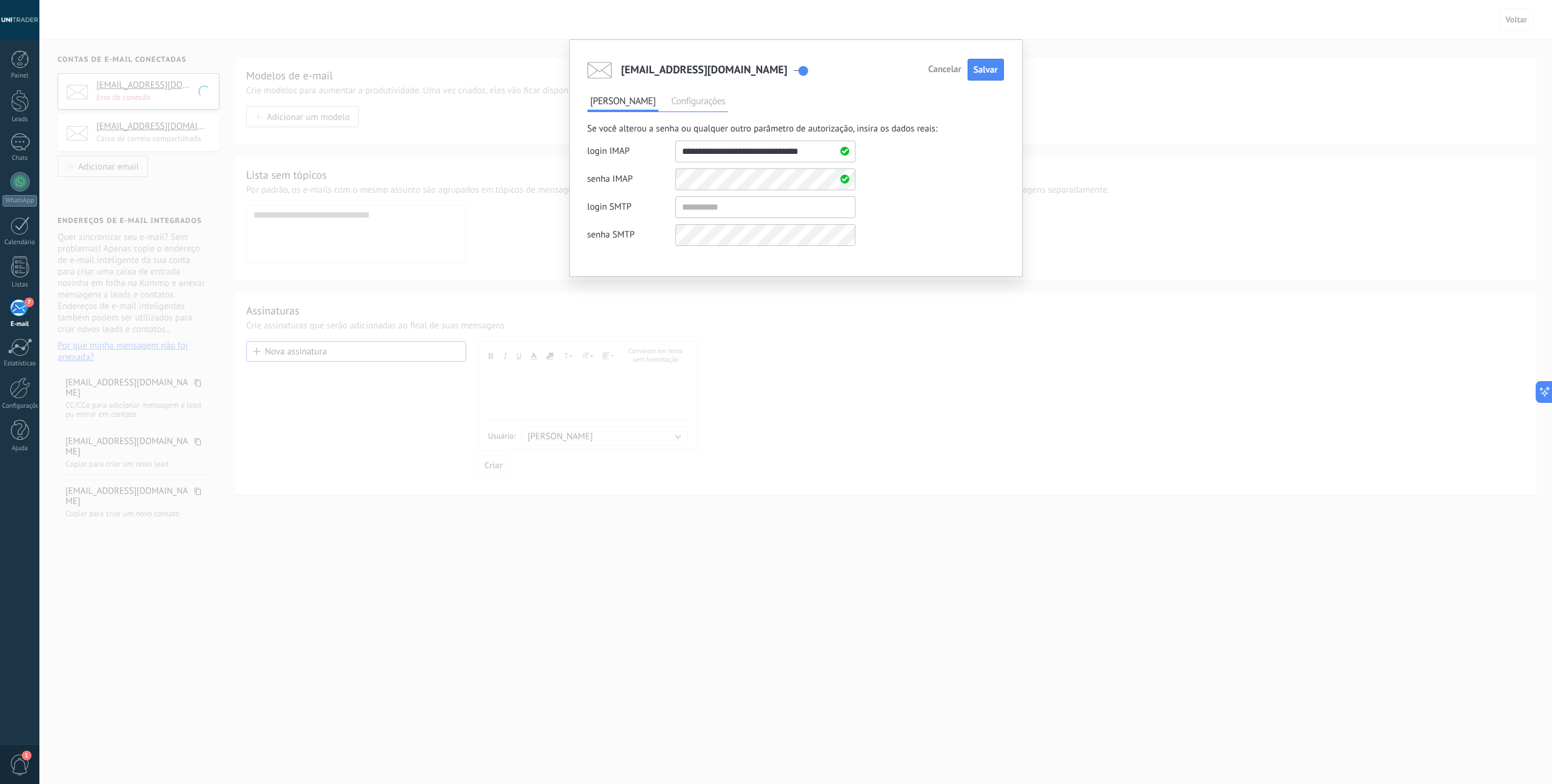
click at [937, 65] on span "Cancelar" at bounding box center [944, 69] width 33 height 8
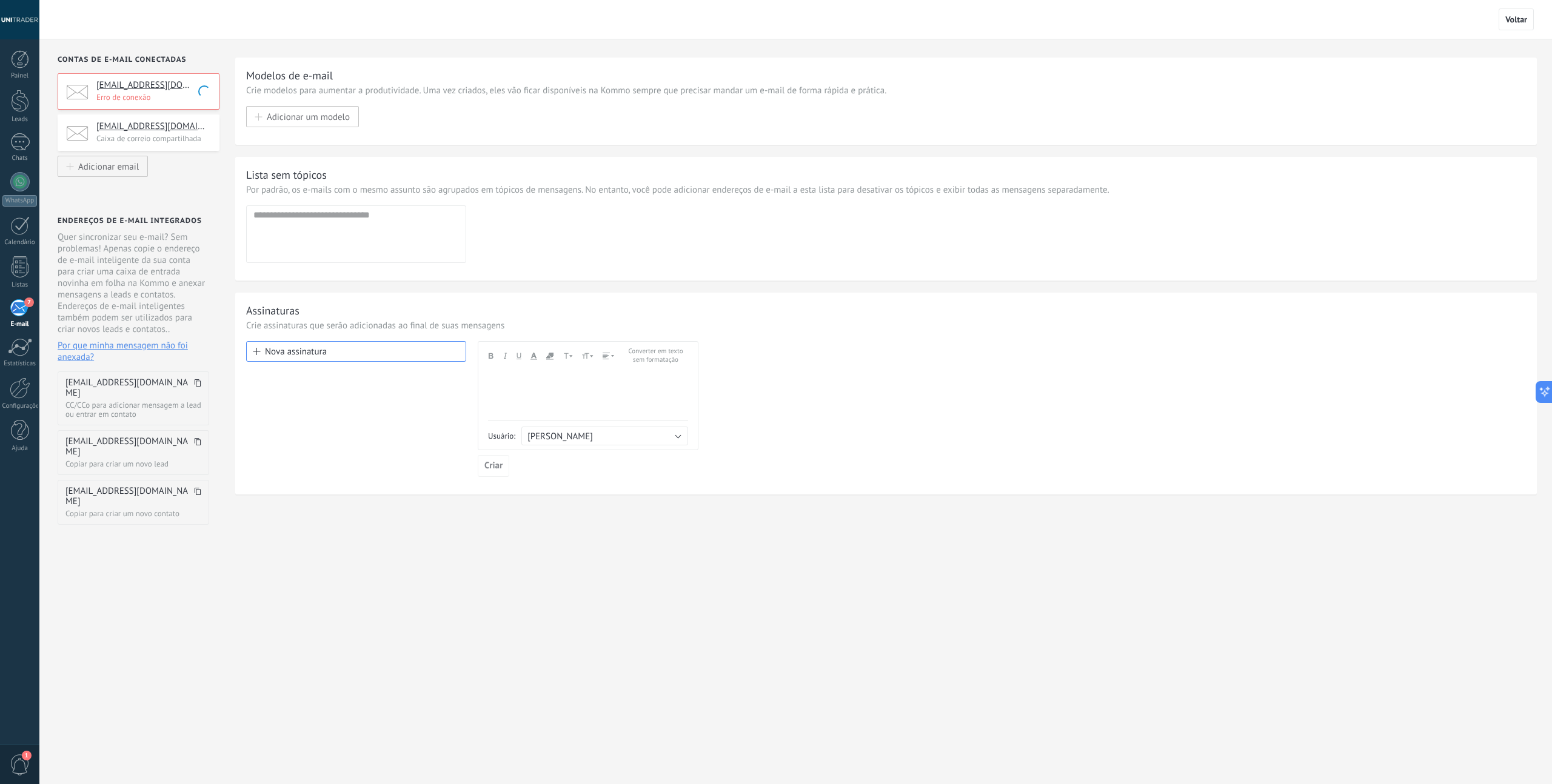
click at [182, 143] on p "Caixa de correio compartilhada" at bounding box center [154, 138] width 115 height 11
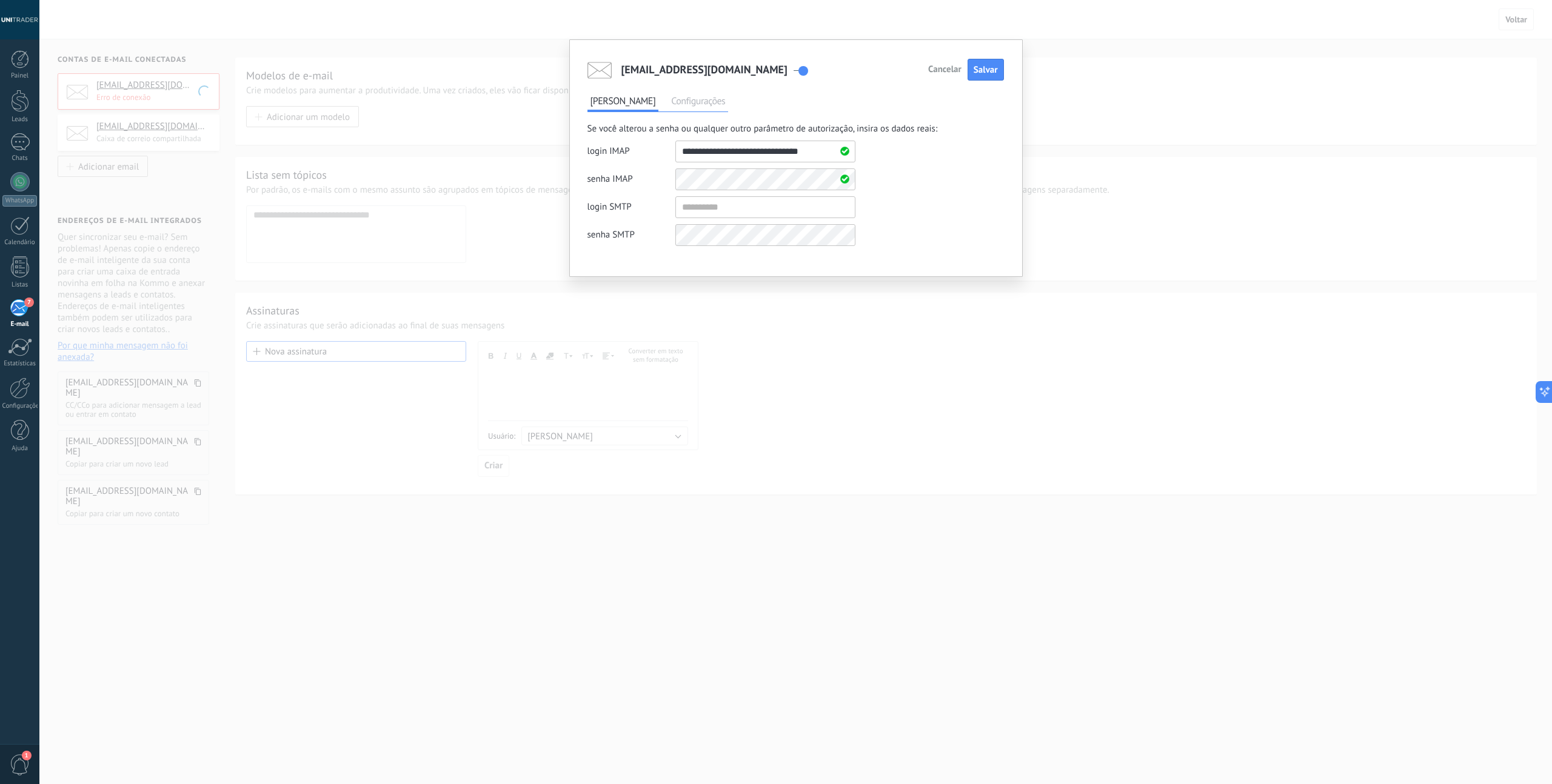
click at [941, 71] on span "Cancelar" at bounding box center [944, 69] width 33 height 8
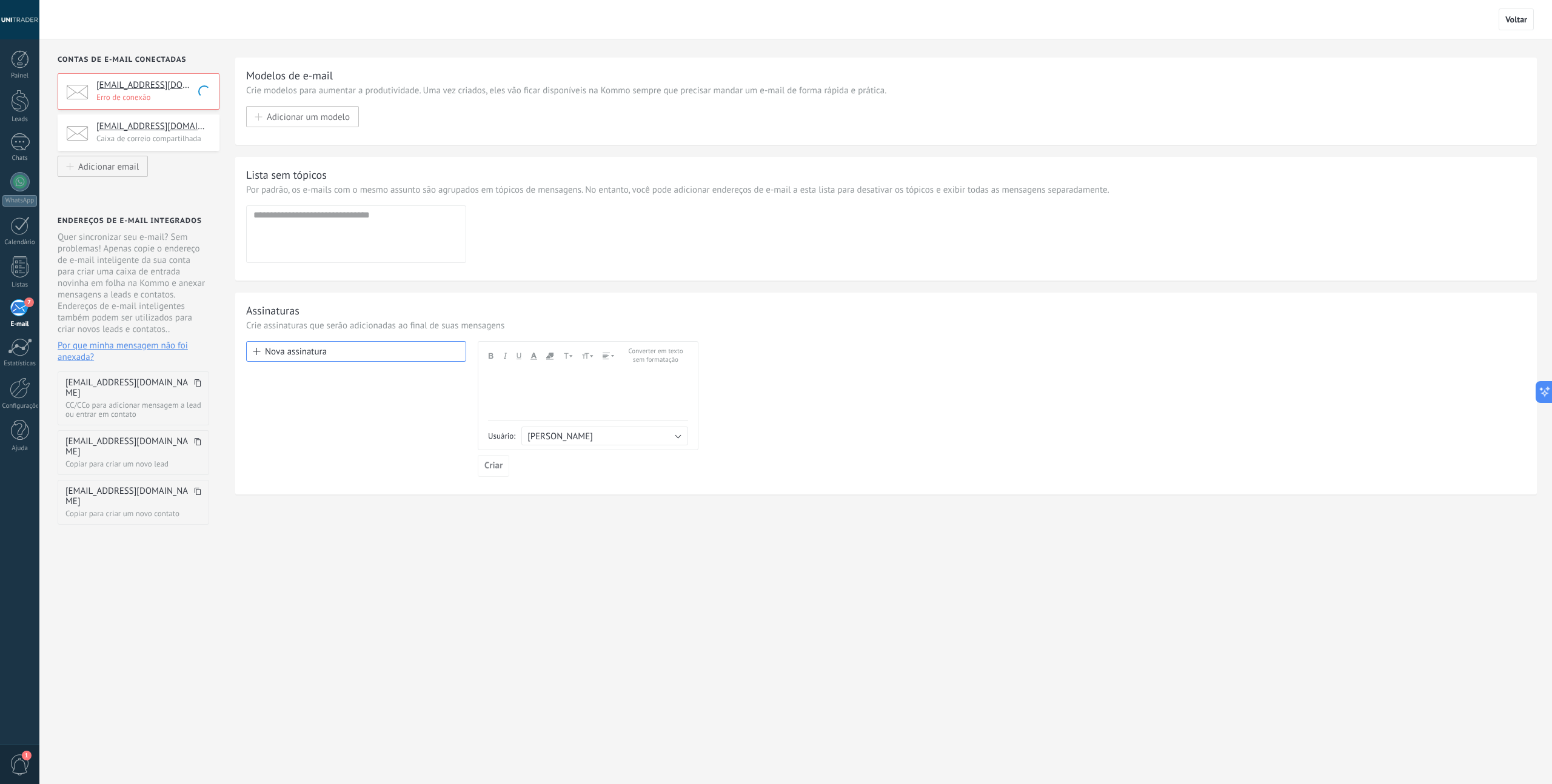
click at [132, 83] on h4 "[EMAIL_ADDRESS][DOMAIN_NAME]" at bounding box center [153, 85] width 114 height 12
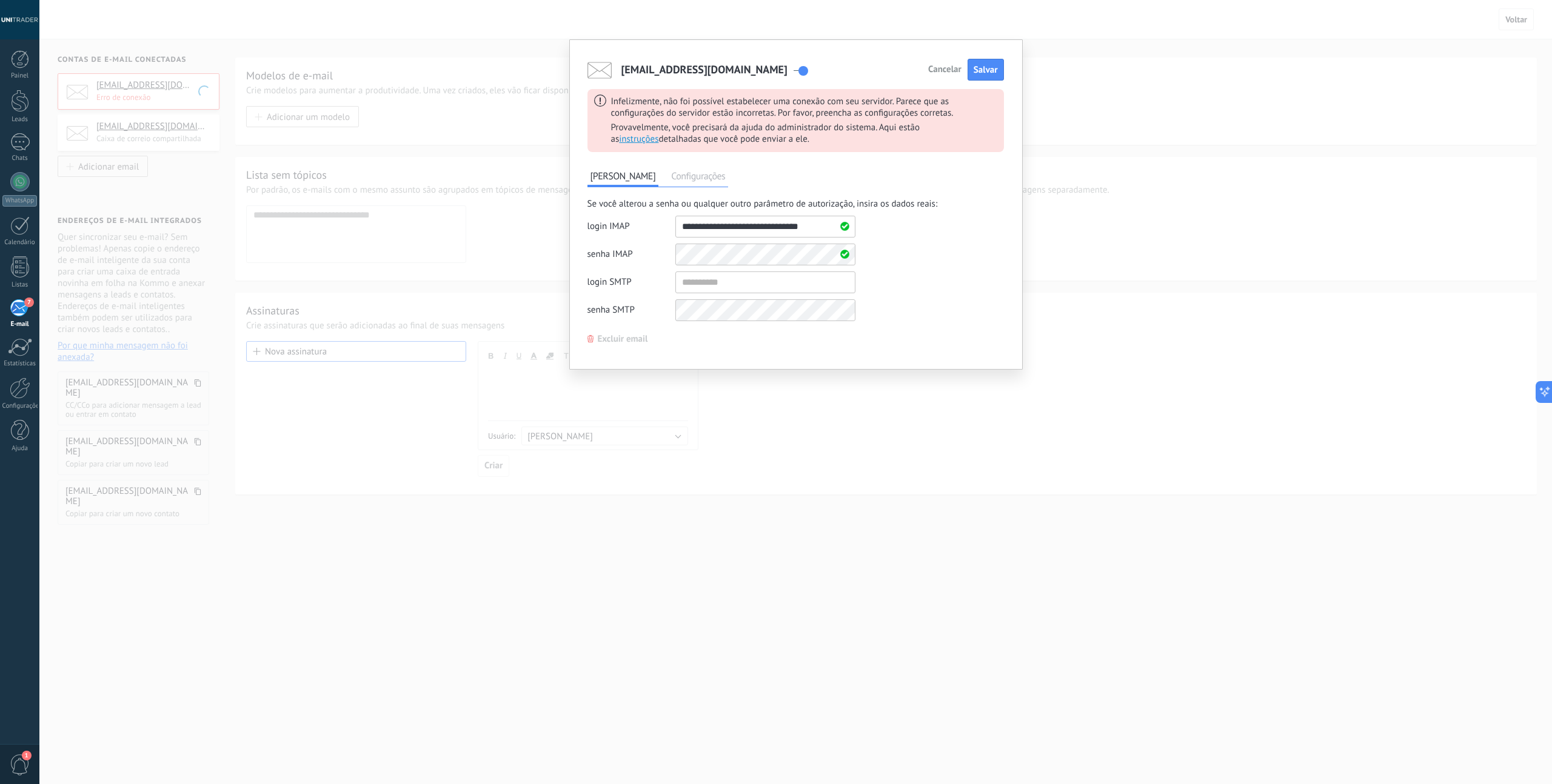
drag, startPoint x: 824, startPoint y: 227, endPoint x: 612, endPoint y: 220, distance: 212.1
click at [612, 220] on div "login IMAP" at bounding box center [721, 227] width 268 height 22
click at [683, 282] on input "shared" at bounding box center [765, 282] width 180 height 22
paste input "**********"
type input "**********"
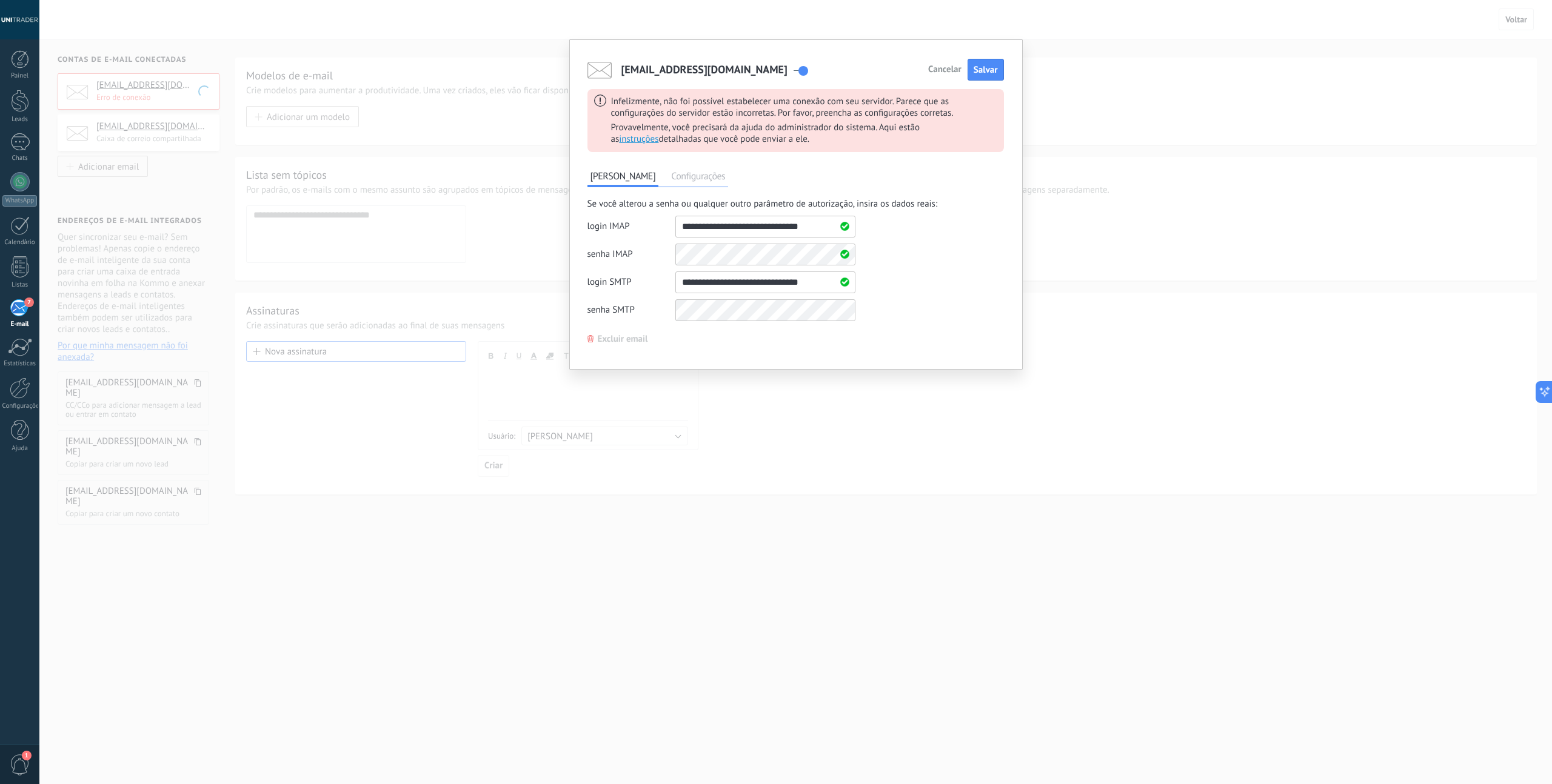
click at [927, 274] on div "Se você alterou a senha ou qualquer outro parâmetro de autorização, insira os d…" at bounding box center [795, 263] width 417 height 129
click at [990, 75] on span "Salvar" at bounding box center [985, 70] width 24 height 11
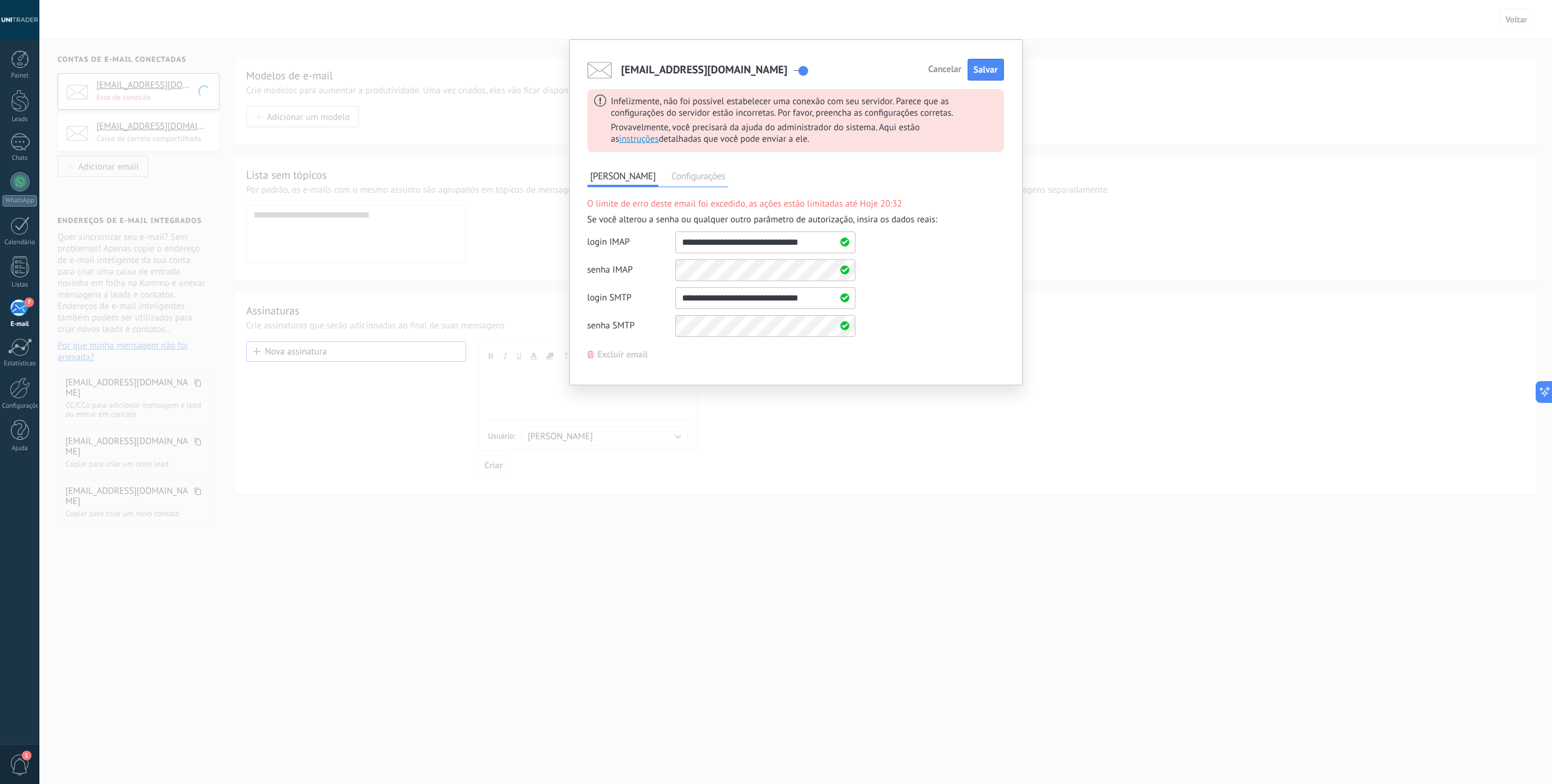
click at [680, 177] on span "Configurações" at bounding box center [698, 178] width 60 height 18
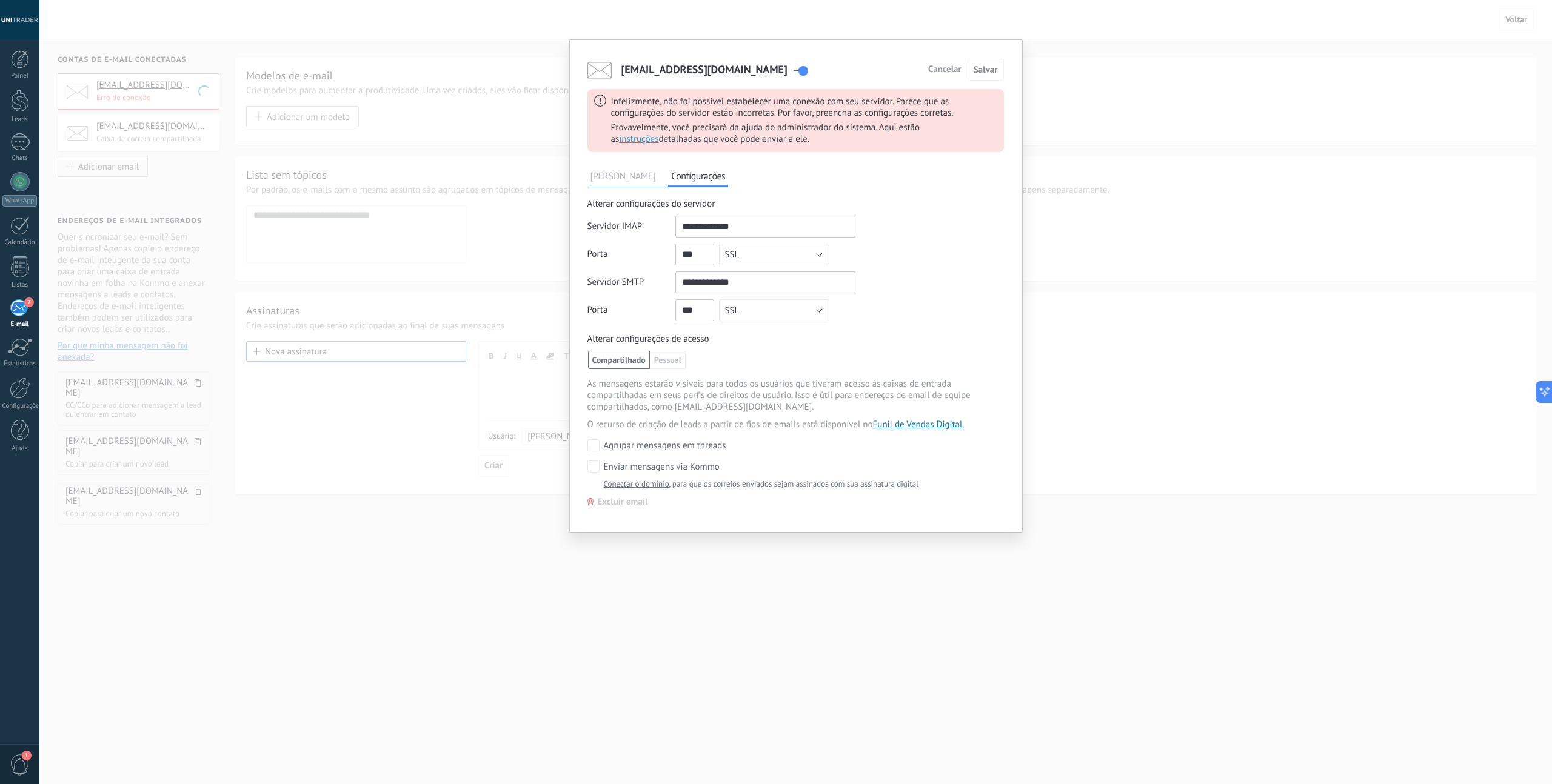
click at [615, 177] on span "[PERSON_NAME]" at bounding box center [623, 178] width 72 height 18
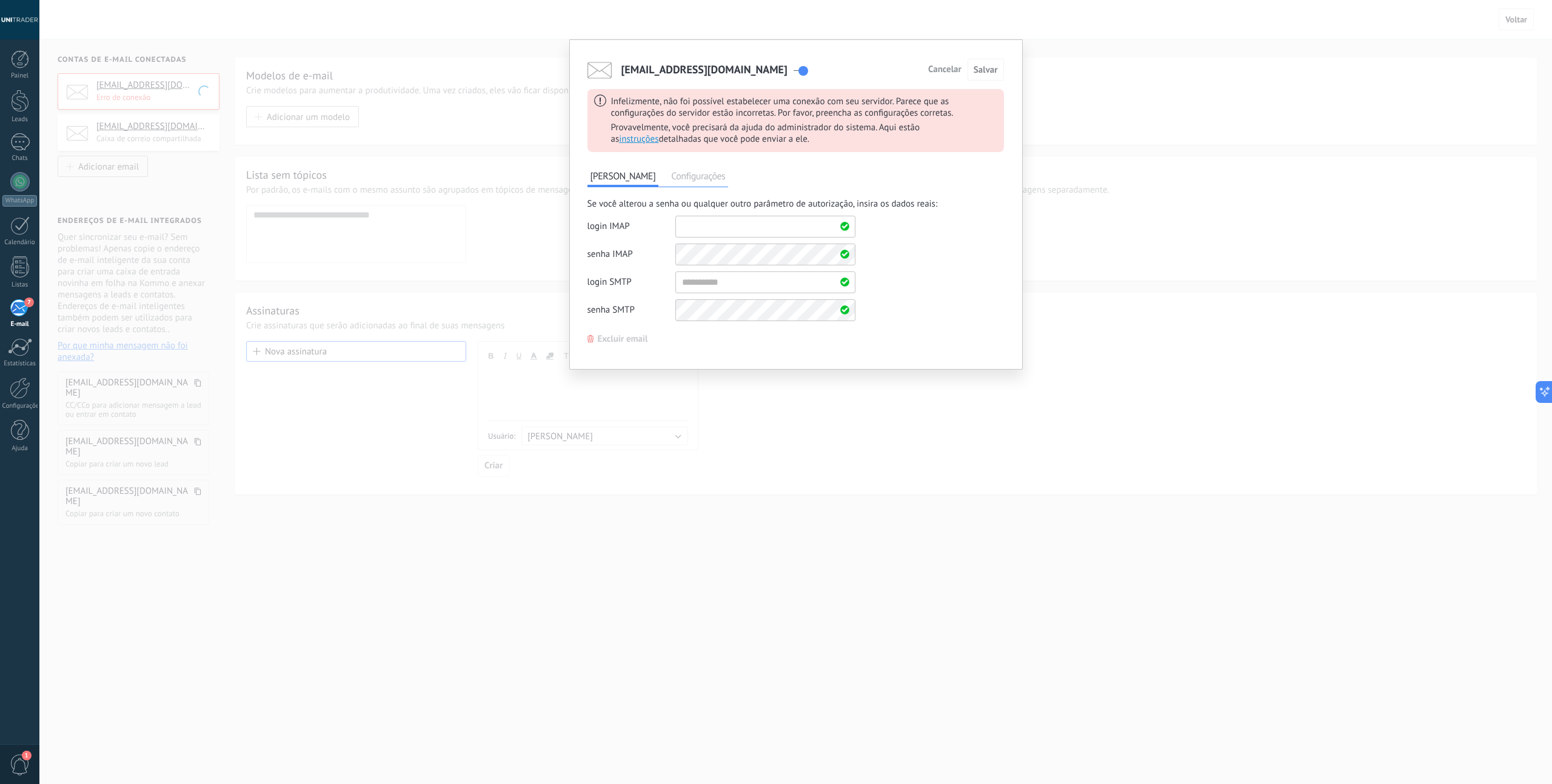
click at [730, 229] on input "shared" at bounding box center [765, 227] width 180 height 22
type input "**********"
drag, startPoint x: 822, startPoint y: 225, endPoint x: 628, endPoint y: 223, distance: 194.0
click at [628, 223] on div "login IMAP" at bounding box center [721, 227] width 268 height 22
click at [684, 279] on input "shared" at bounding box center [765, 282] width 180 height 22
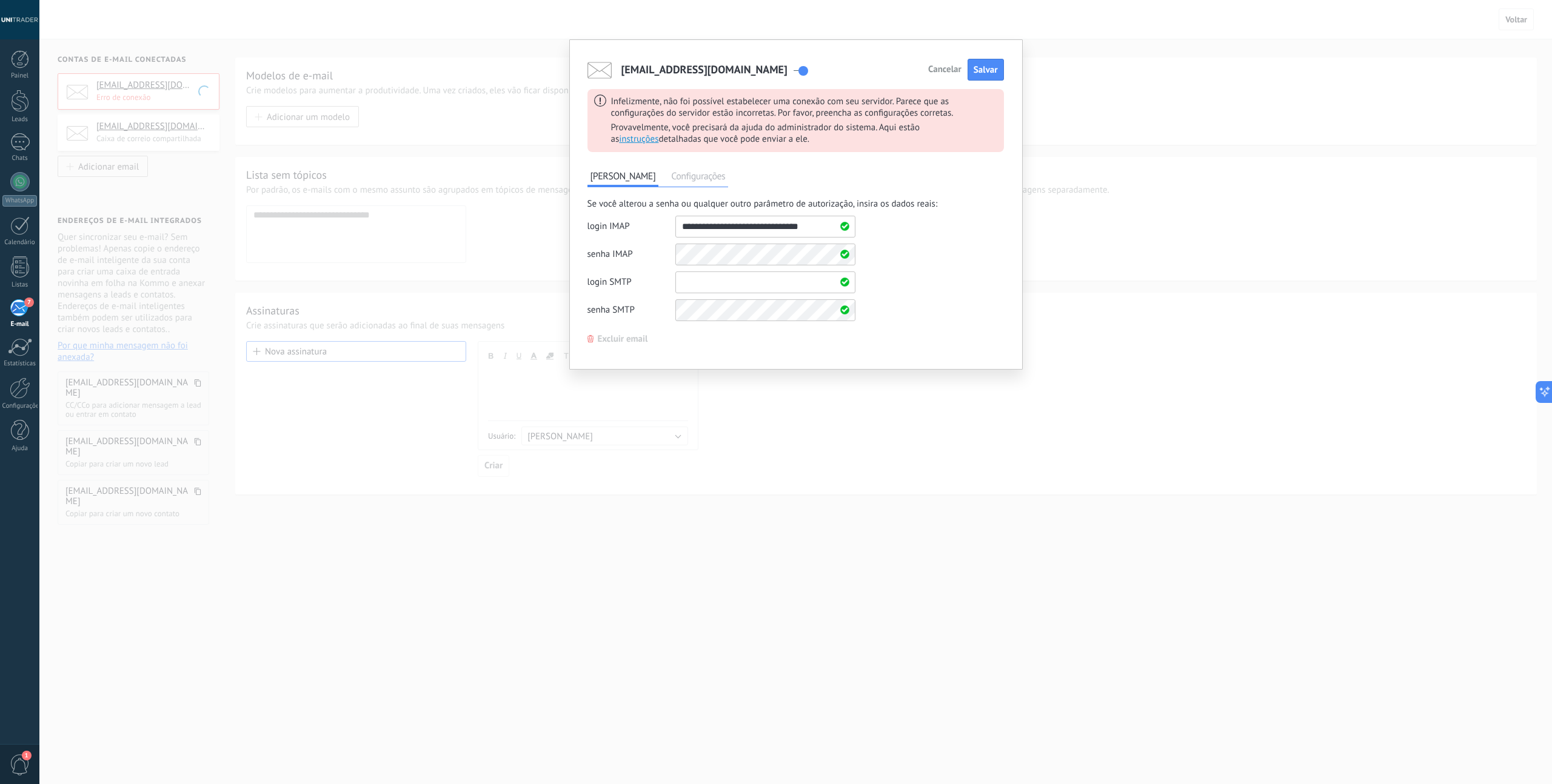
paste input "**********"
type input "**********"
click at [914, 275] on div "Se você alterou a senha ou qualquer outro parâmetro de autorização, insira os d…" at bounding box center [795, 263] width 417 height 129
click at [985, 74] on span "Salvar" at bounding box center [985, 70] width 24 height 11
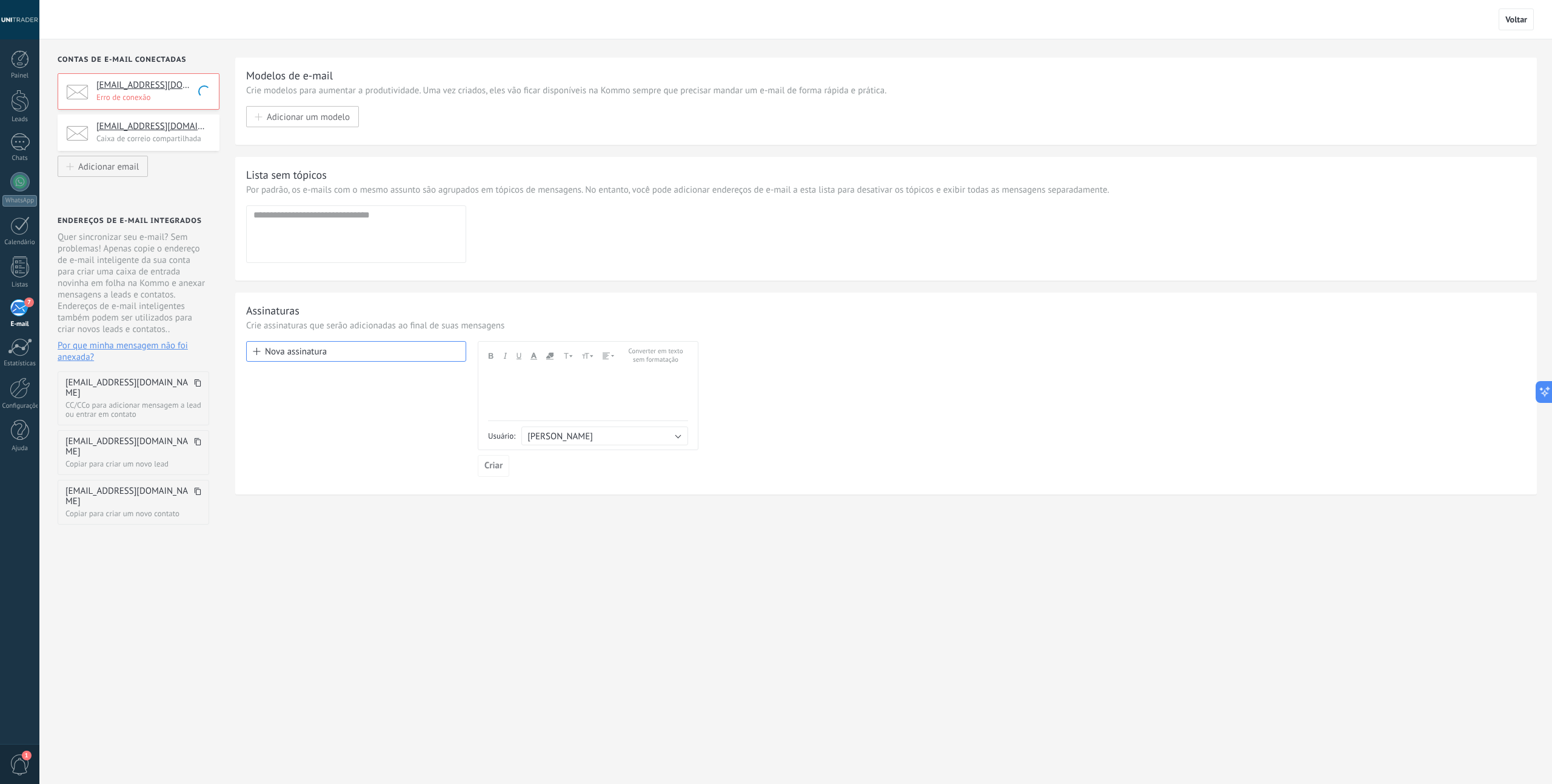
click at [181, 97] on p "Erro de conexão" at bounding box center [154, 97] width 115 height 11
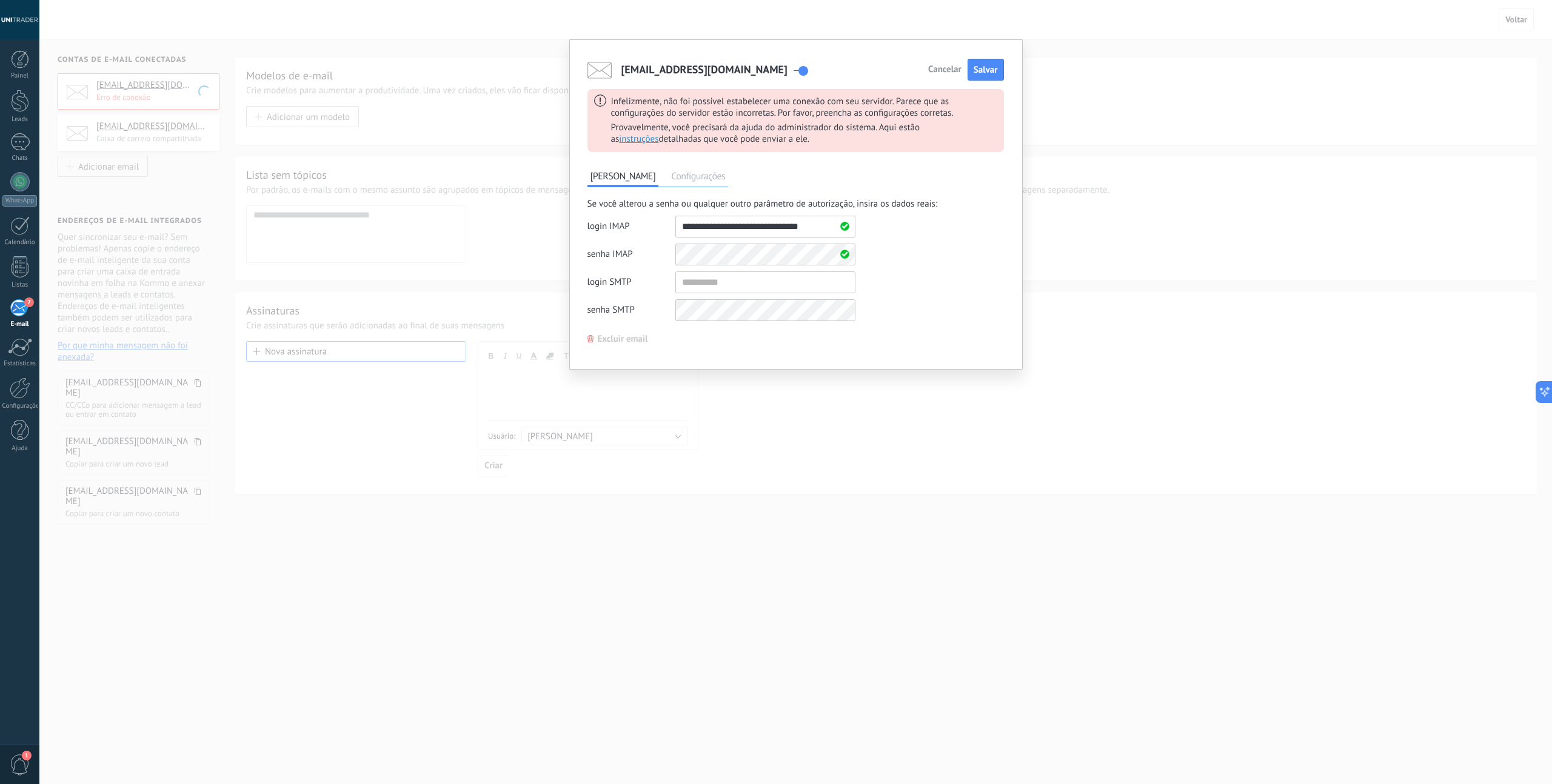
click at [646, 254] on div "senha [PERSON_NAME] de dados de autorização adicionais" at bounding box center [721, 254] width 268 height 22
click at [694, 279] on input "shared" at bounding box center [765, 282] width 180 height 22
paste input "**********"
drag, startPoint x: 812, startPoint y: 229, endPoint x: 659, endPoint y: 227, distance: 153.0
click at [659, 227] on div "login IMAP" at bounding box center [721, 227] width 268 height 22
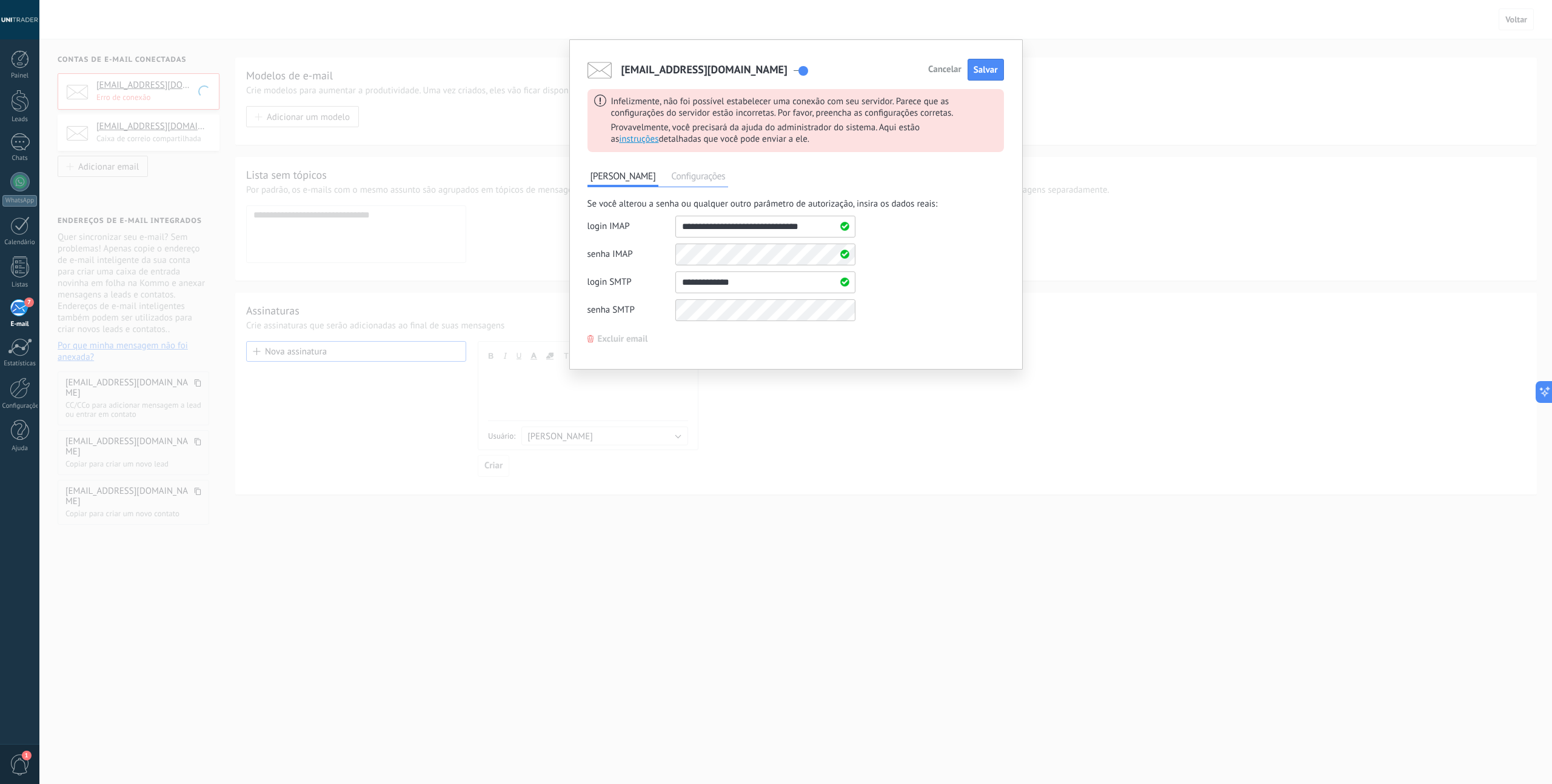
click at [682, 283] on input "shared" at bounding box center [765, 282] width 180 height 22
paste input "**********"
type input "**********"
click at [885, 299] on div "Se você alterou a senha ou qualquer outro parâmetro de autorização, insira os d…" at bounding box center [795, 263] width 417 height 129
click at [990, 74] on span "Salvar" at bounding box center [985, 70] width 24 height 11
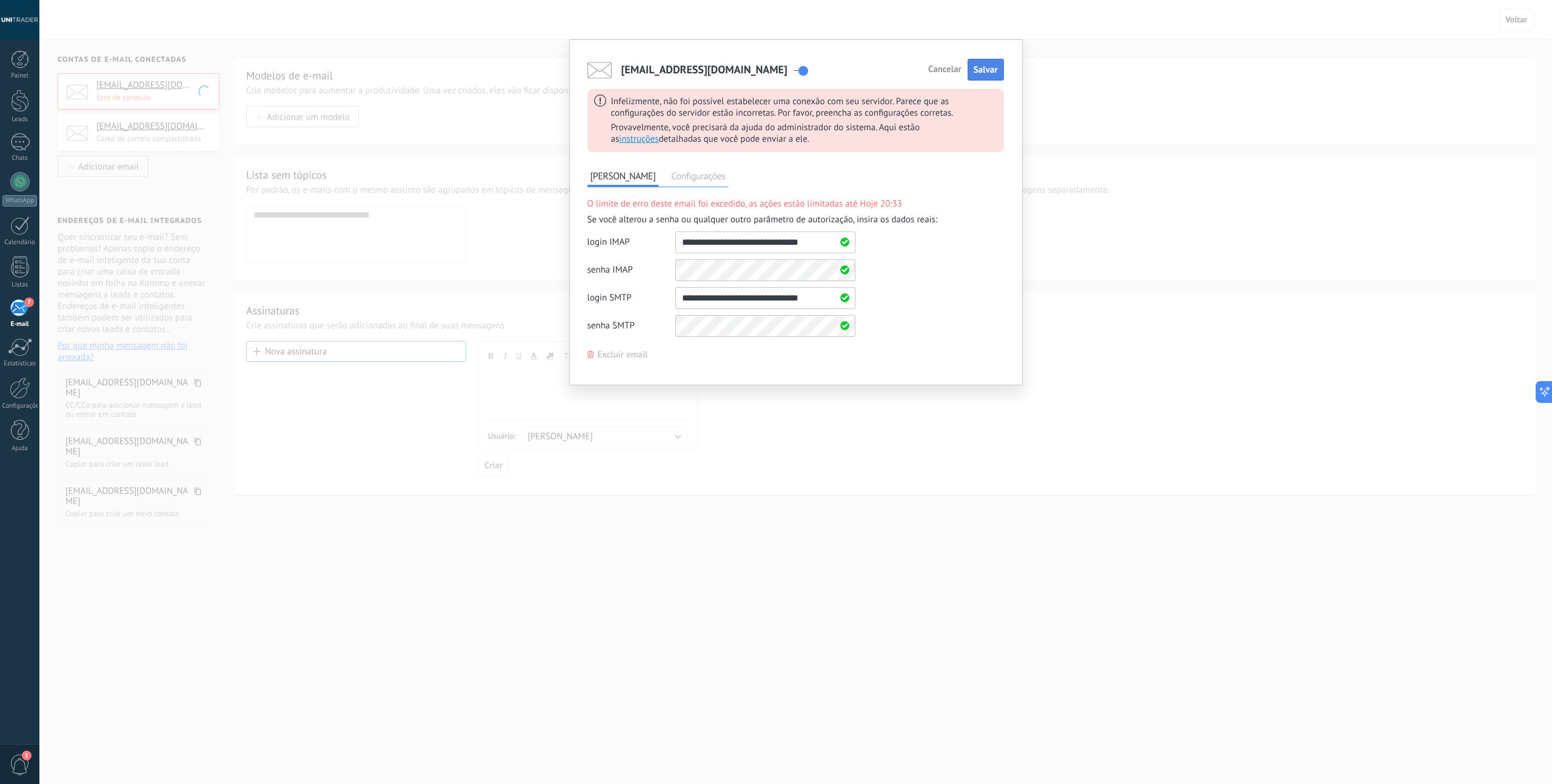
click at [977, 76] on span "Salvar" at bounding box center [985, 70] width 24 height 11
click at [996, 72] on span "Salvar" at bounding box center [985, 70] width 24 height 11
